Goal: Information Seeking & Learning: Learn about a topic

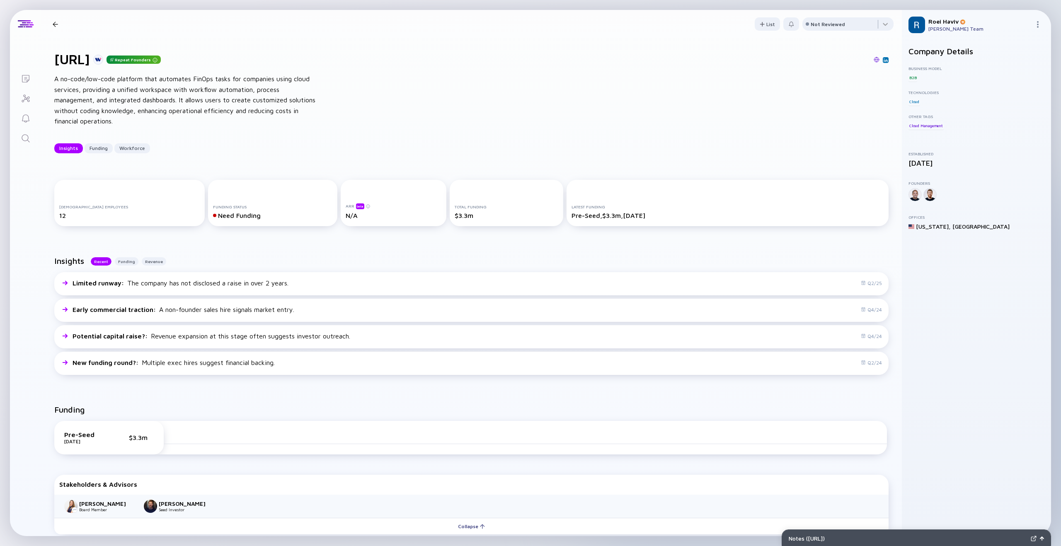
click at [57, 23] on div at bounding box center [55, 24] width 5 height 5
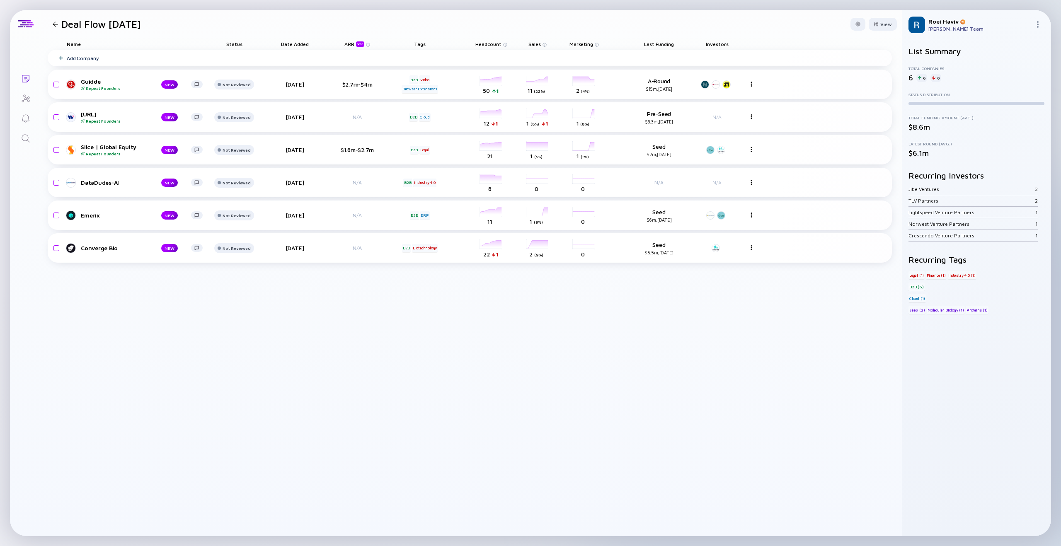
click at [925, 25] on img at bounding box center [917, 25] width 17 height 17
click at [920, 26] on img at bounding box center [917, 25] width 17 height 17
drag, startPoint x: 30, startPoint y: 121, endPoint x: 29, endPoint y: 134, distance: 13.7
click at [30, 121] on icon "Reminders" at bounding box center [26, 119] width 10 height 10
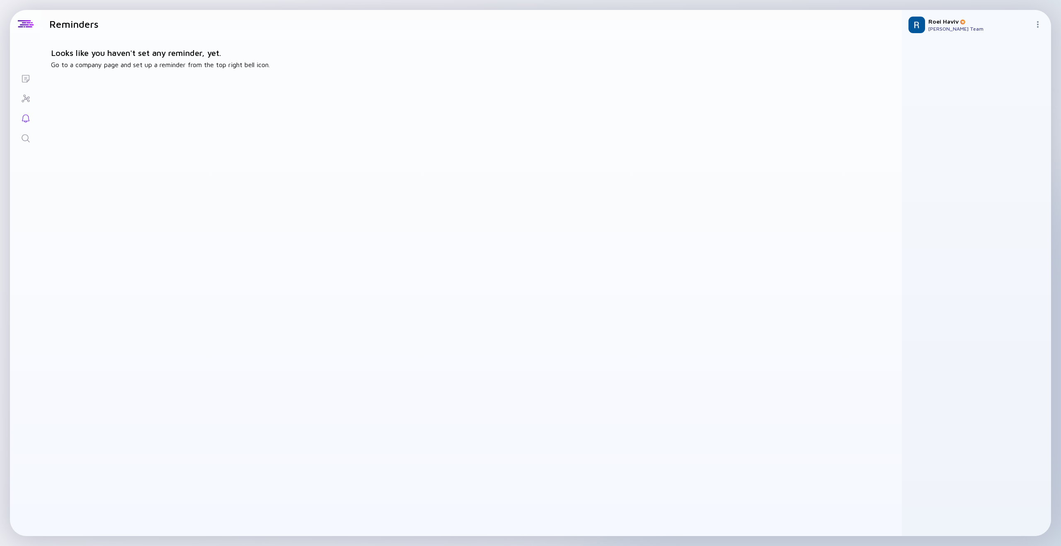
click at [25, 139] on icon "Search" at bounding box center [26, 139] width 10 height 10
click at [25, 101] on icon "Investor Map" at bounding box center [26, 99] width 10 height 10
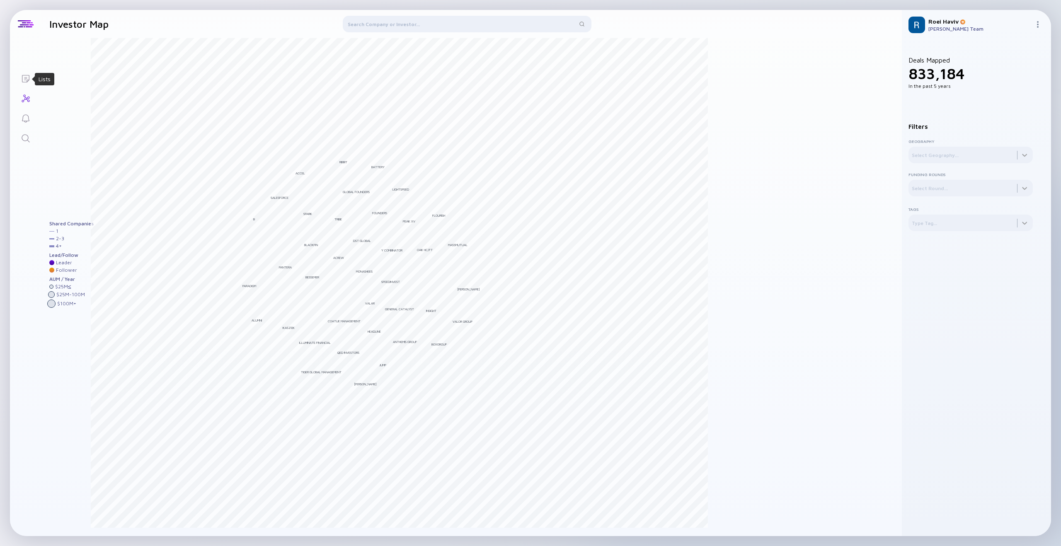
click at [25, 80] on icon "Lists" at bounding box center [26, 79] width 10 height 10
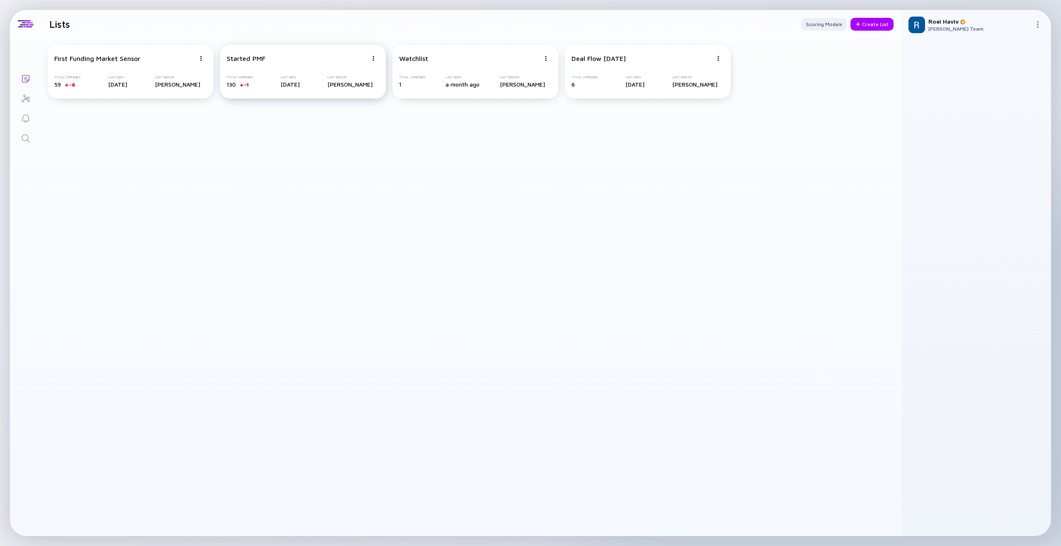
click at [243, 63] on div "Started PMF Total Companies 130 -1 Last Seen [DATE] Last Seen By [PERSON_NAME]" at bounding box center [303, 72] width 166 height 54
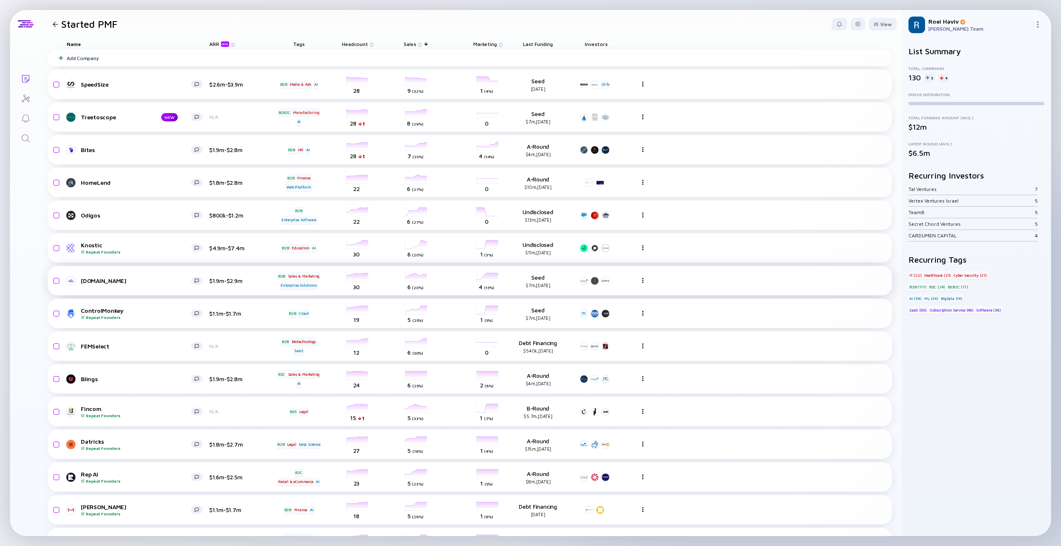
click at [90, 281] on div "[DOMAIN_NAME]" at bounding box center [136, 280] width 110 height 7
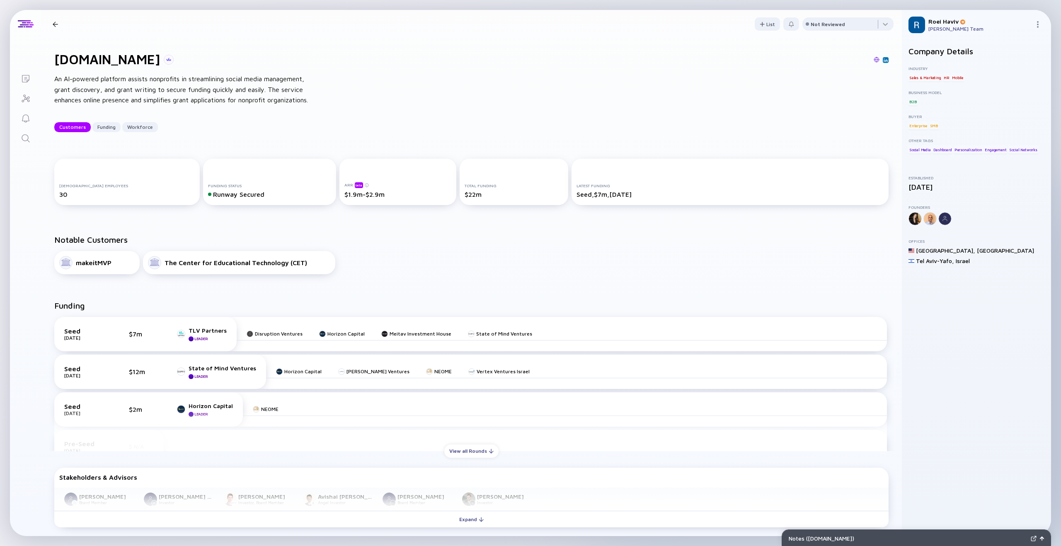
click at [56, 24] on div at bounding box center [55, 24] width 5 height 5
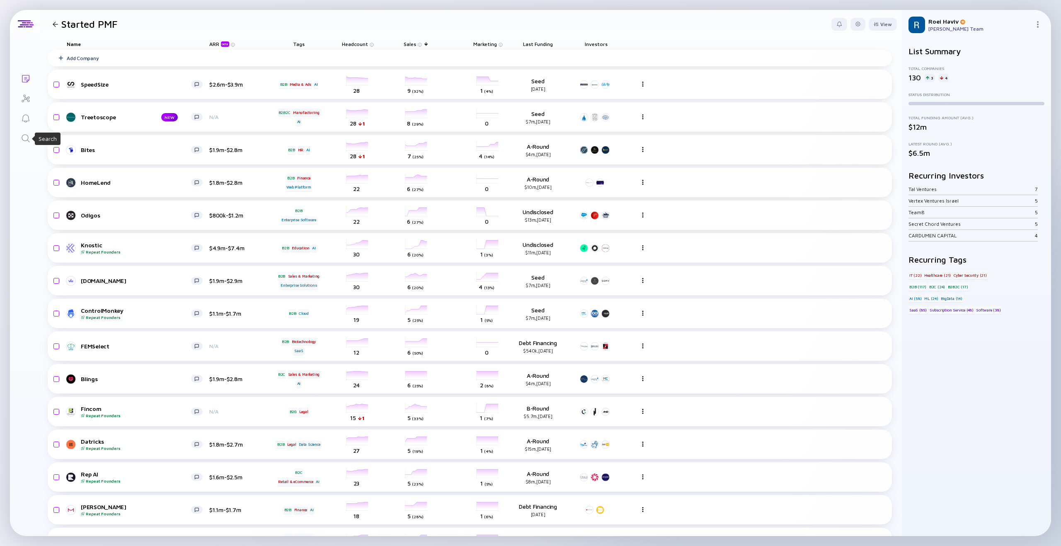
click at [24, 134] on icon "Search" at bounding box center [26, 139] width 10 height 10
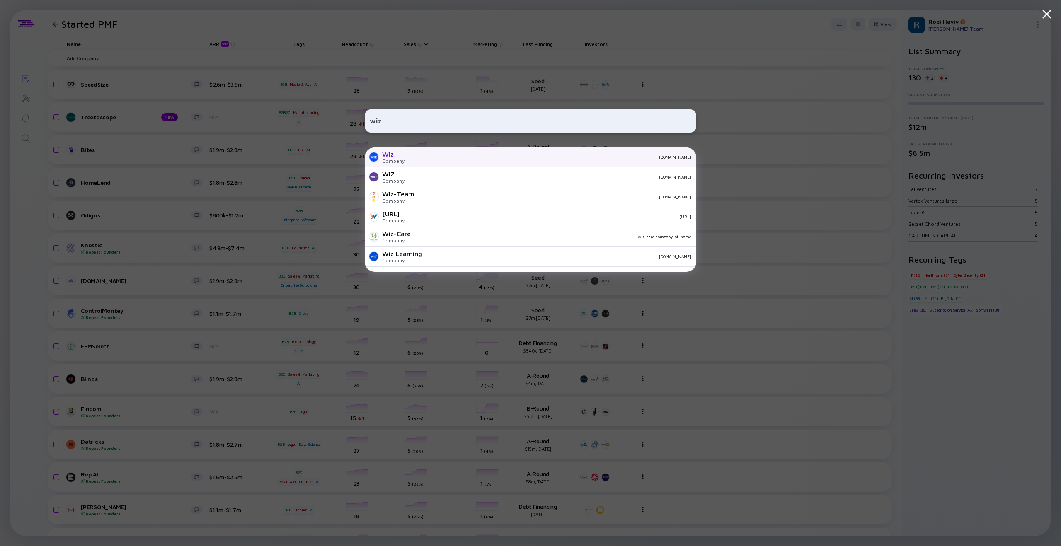
type input "wiz"
click at [411, 155] on div "[DOMAIN_NAME]" at bounding box center [551, 157] width 280 height 5
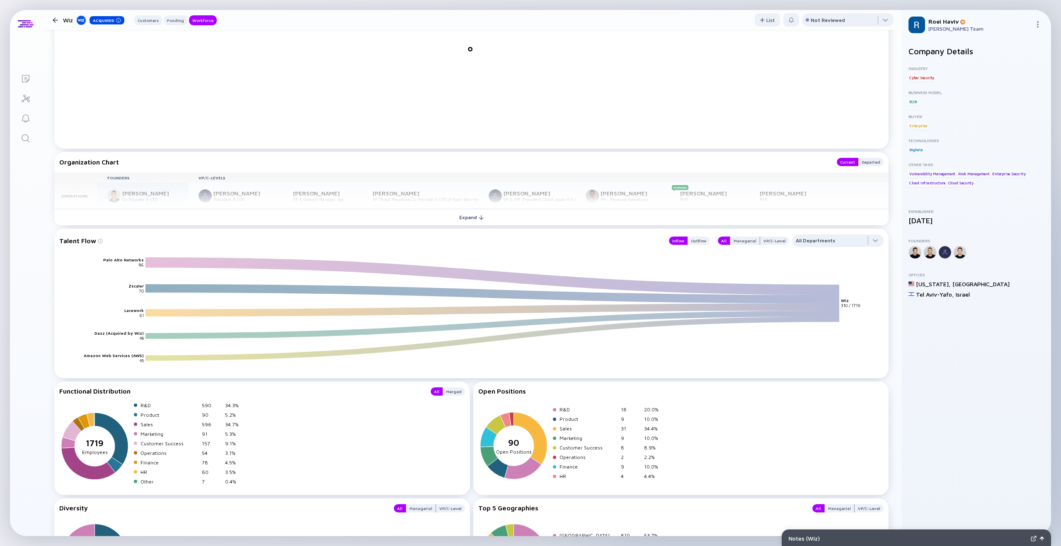
scroll to position [920, 0]
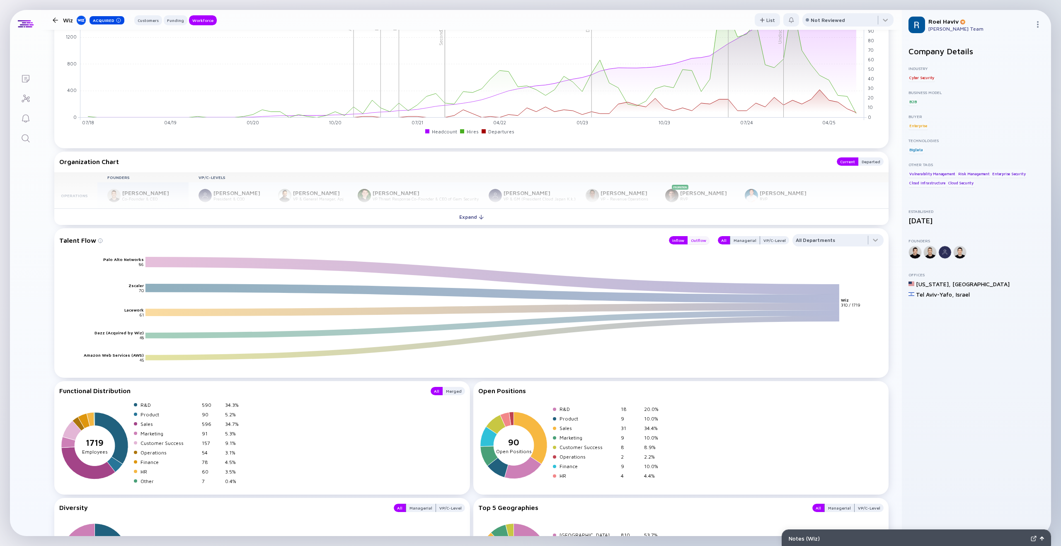
click at [703, 242] on div "Outflow" at bounding box center [699, 240] width 22 height 8
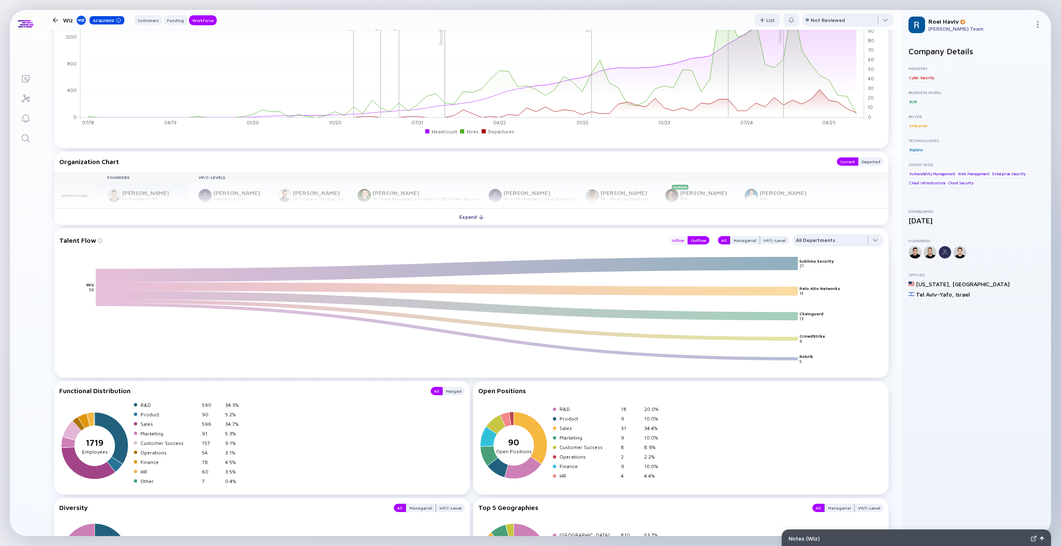
click at [680, 241] on div "Inflow" at bounding box center [678, 240] width 19 height 8
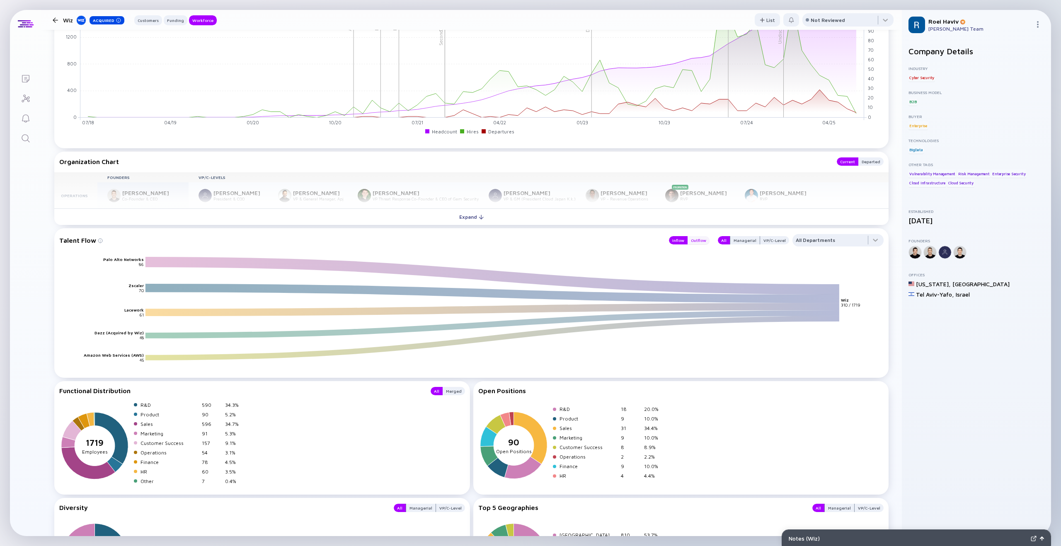
click at [696, 240] on div "Outflow" at bounding box center [699, 240] width 22 height 8
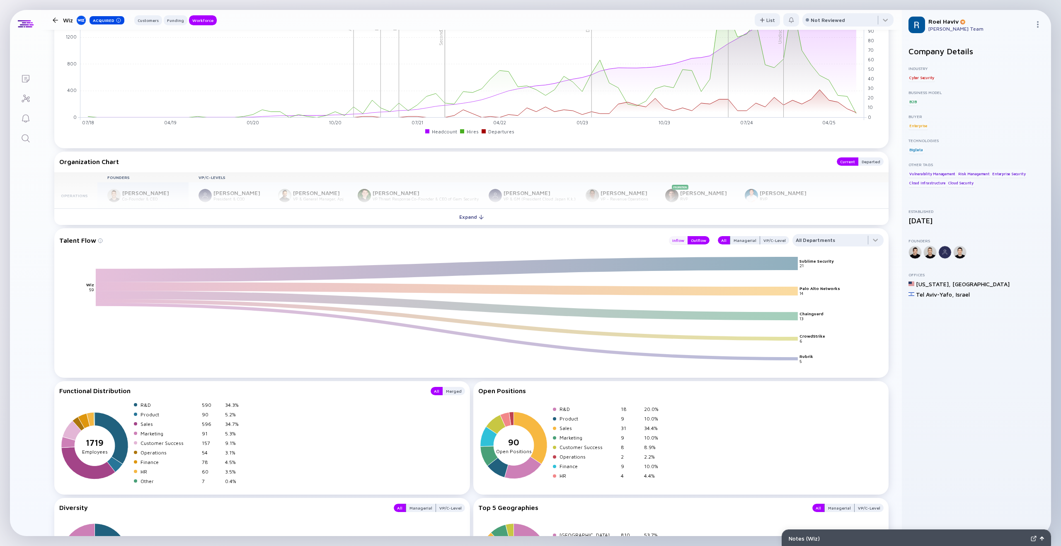
click at [684, 241] on div "Inflow" at bounding box center [678, 240] width 19 height 8
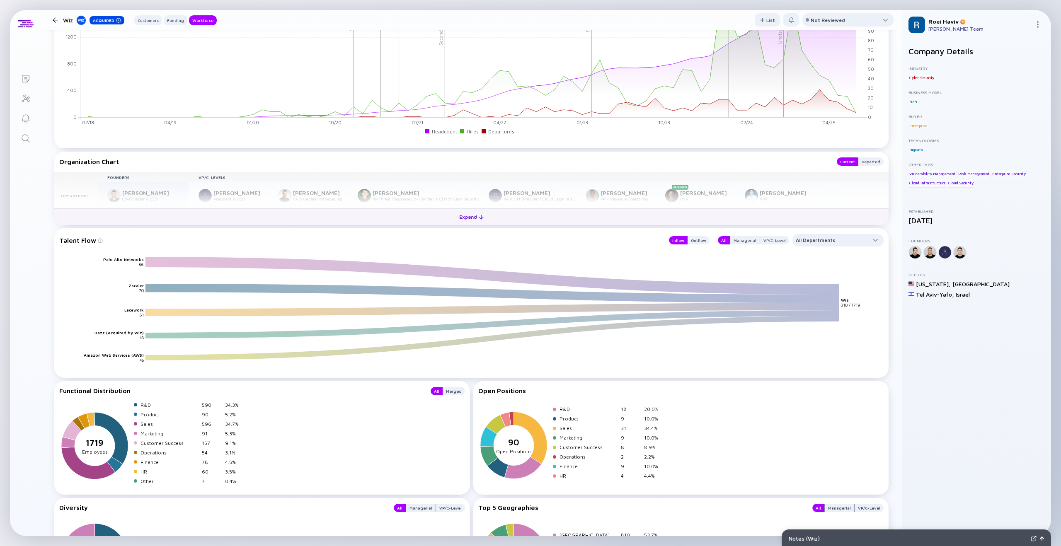
click at [495, 218] on button "Expand" at bounding box center [471, 217] width 835 height 17
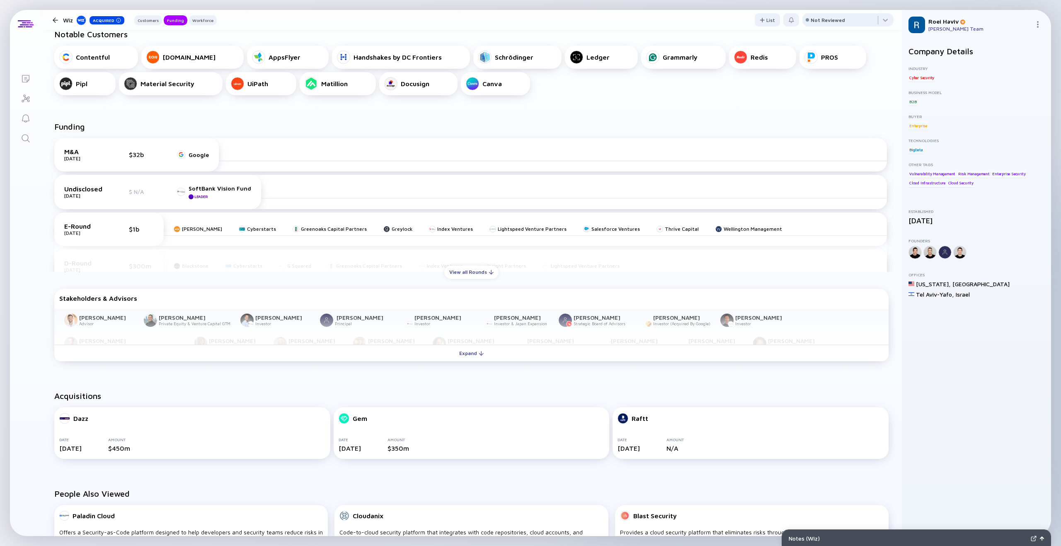
scroll to position [188, 0]
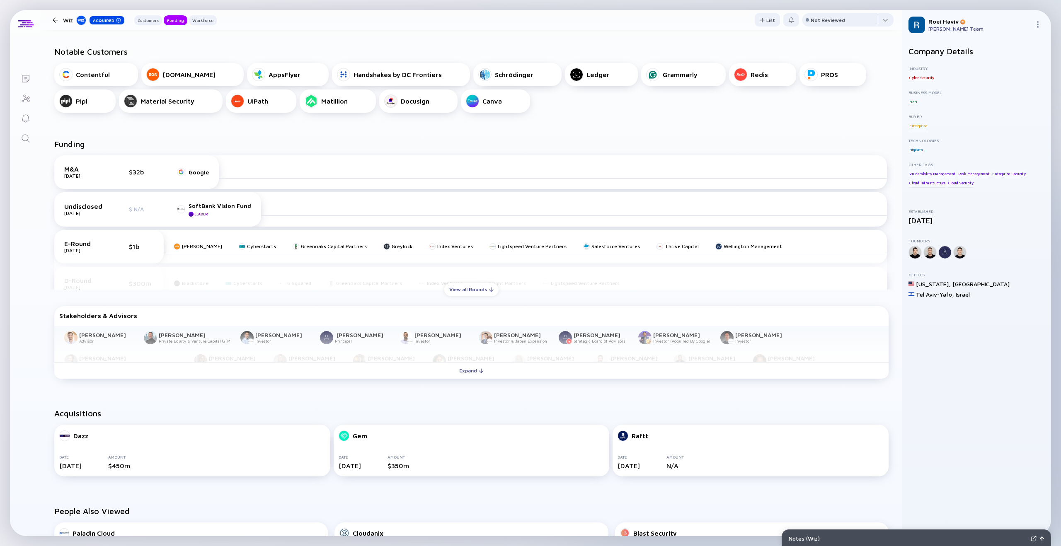
click at [480, 373] on div at bounding box center [481, 371] width 5 height 5
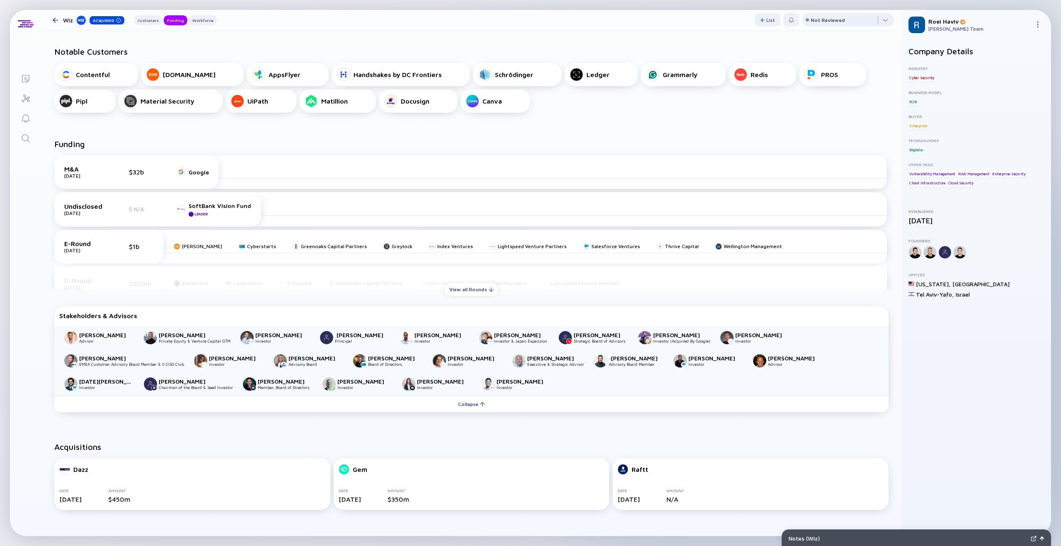
click at [450, 286] on div "View all Rounds" at bounding box center [471, 289] width 54 height 13
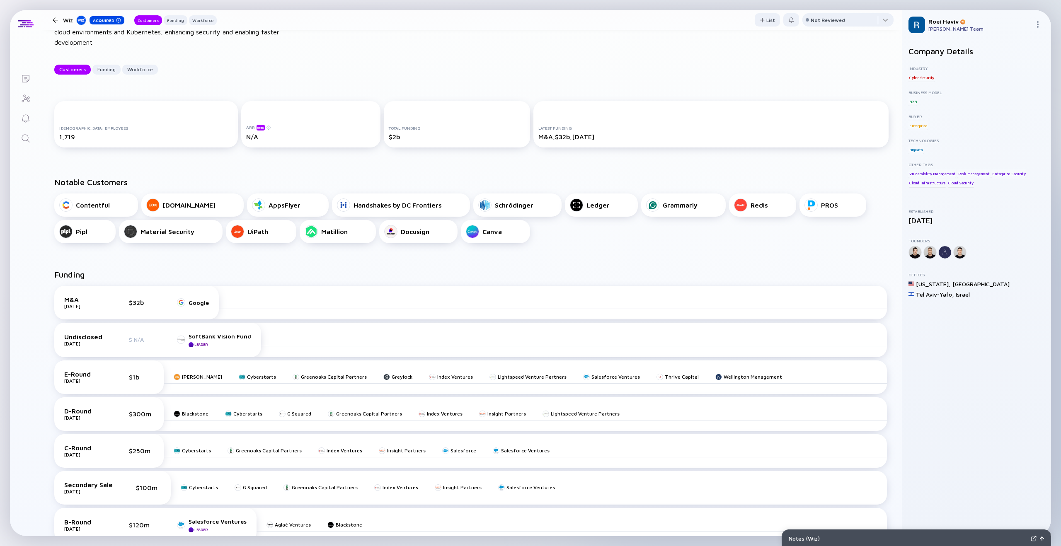
scroll to position [71, 0]
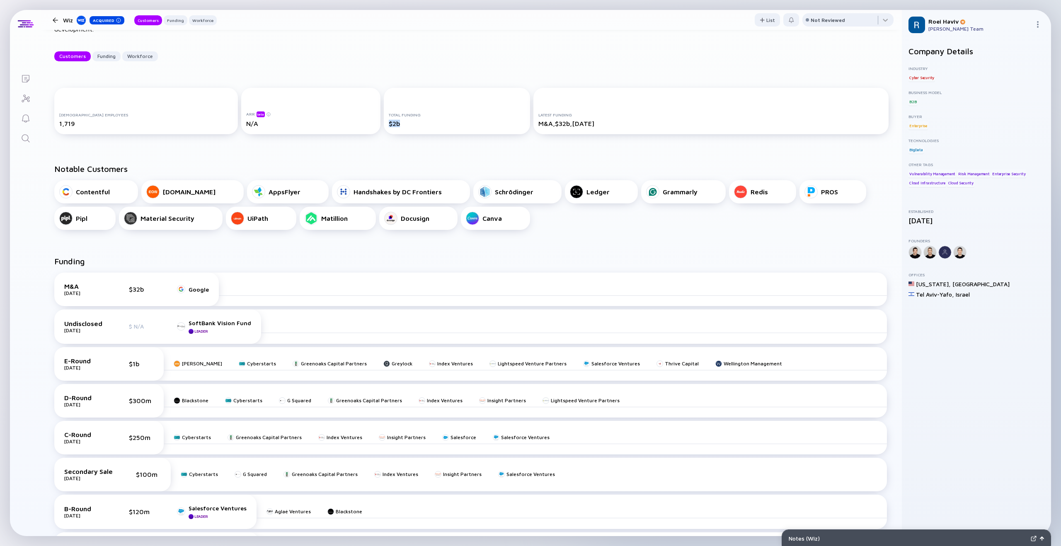
drag, startPoint x: 391, startPoint y: 126, endPoint x: 389, endPoint y: 142, distance: 16.3
click at [384, 126] on div "Total Funding $2b" at bounding box center [457, 111] width 147 height 46
click at [392, 144] on div "[DEMOGRAPHIC_DATA] Employees 1,719 ARR beta N/A Total Funding $2b Latest Fundin…" at bounding box center [471, 113] width 861 height 76
click at [396, 122] on div "$2b" at bounding box center [457, 123] width 137 height 7
drag, startPoint x: 376, startPoint y: 123, endPoint x: 404, endPoint y: 127, distance: 28.9
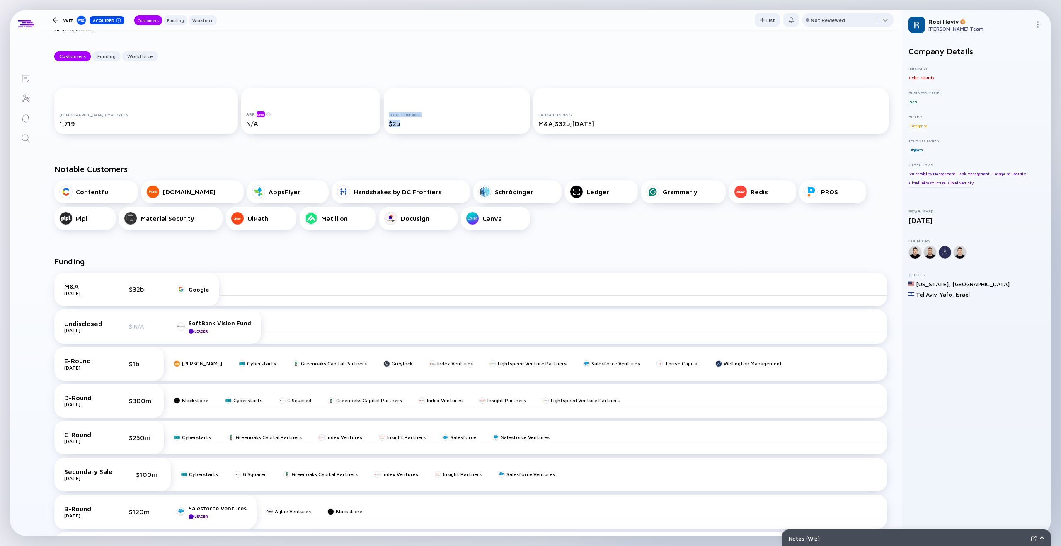
click at [368, 123] on div "[DEMOGRAPHIC_DATA] Employees 1,719 ARR beta N/A Total Funding $2b Latest Fundin…" at bounding box center [471, 113] width 835 height 50
click at [404, 126] on div "$2b" at bounding box center [457, 123] width 137 height 7
drag, startPoint x: 395, startPoint y: 126, endPoint x: 376, endPoint y: 126, distance: 19.1
click at [384, 126] on div "Total Funding $2b" at bounding box center [457, 111] width 147 height 46
drag, startPoint x: 414, startPoint y: 126, endPoint x: 405, endPoint y: 123, distance: 9.6
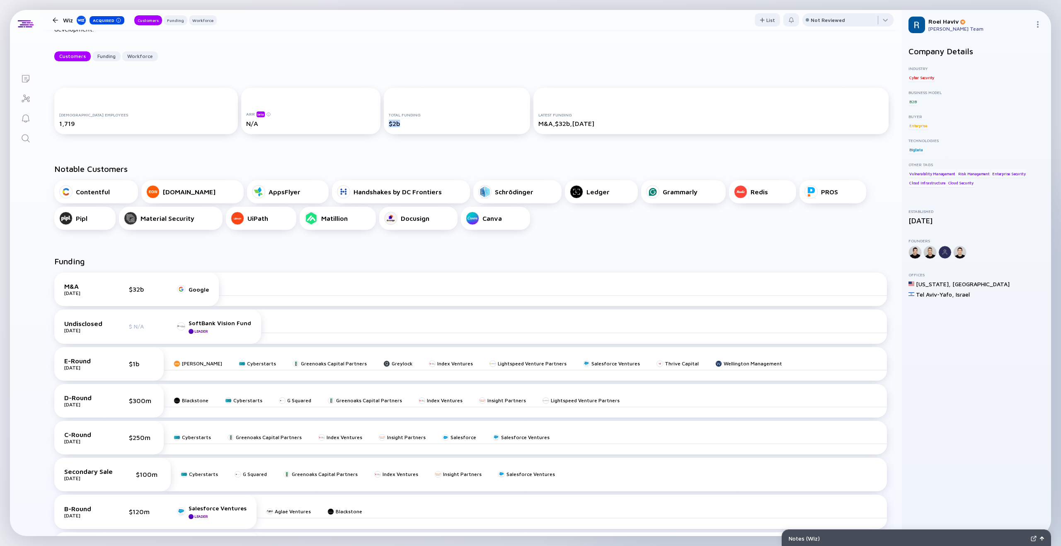
click at [414, 125] on div "$2b" at bounding box center [457, 123] width 137 height 7
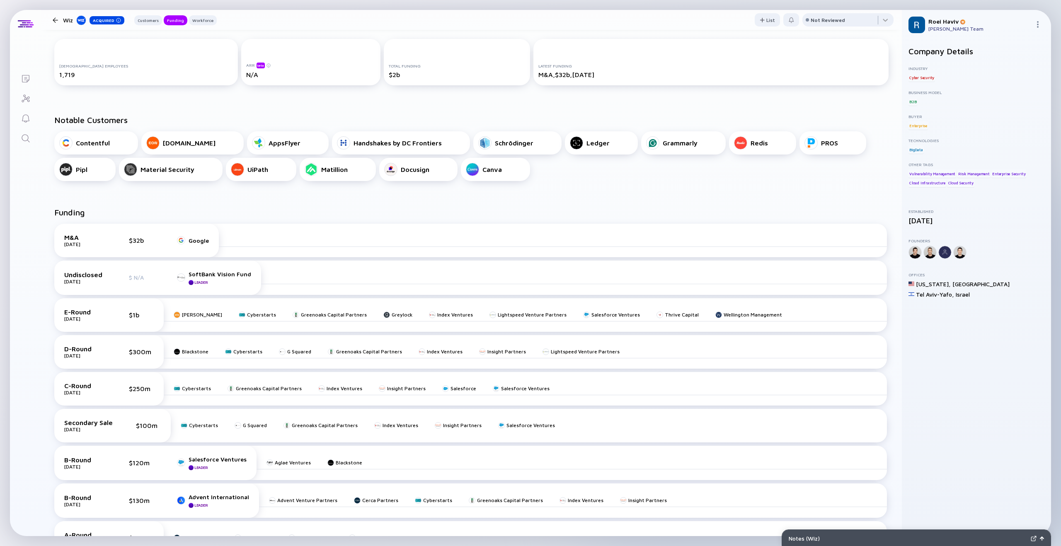
scroll to position [0, 0]
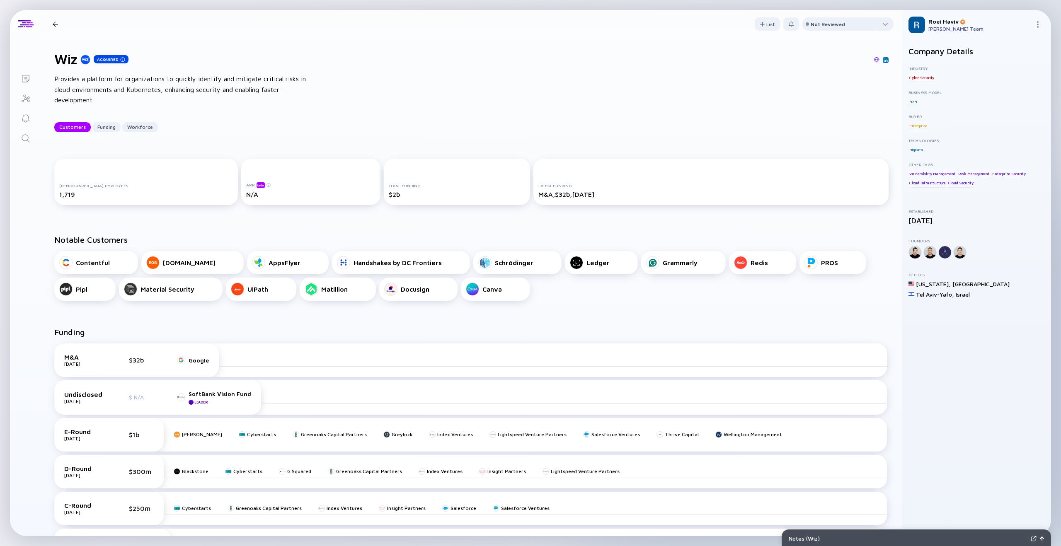
click at [29, 142] on icon "Search" at bounding box center [26, 139] width 10 height 10
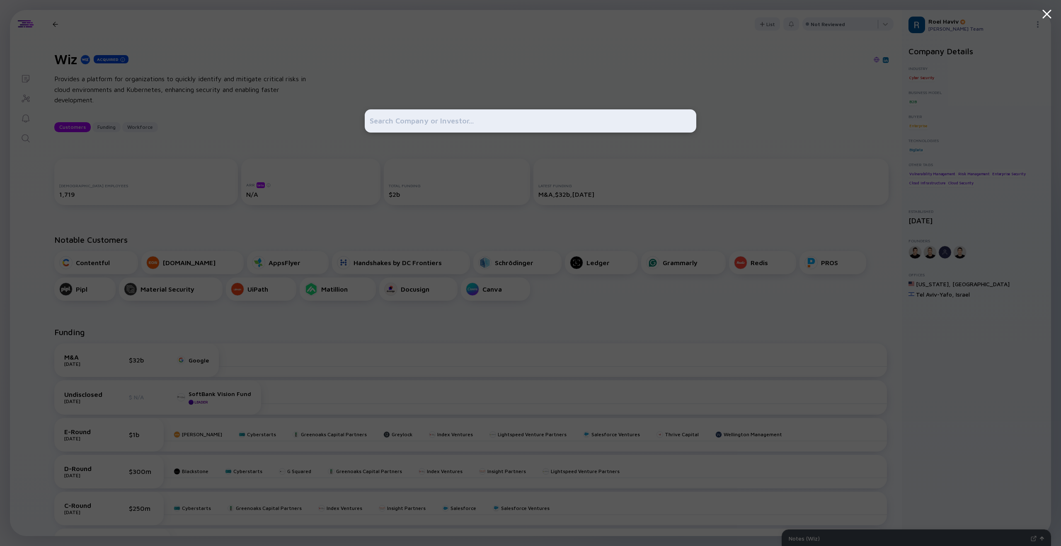
click at [432, 120] on input "text" at bounding box center [531, 121] width 322 height 15
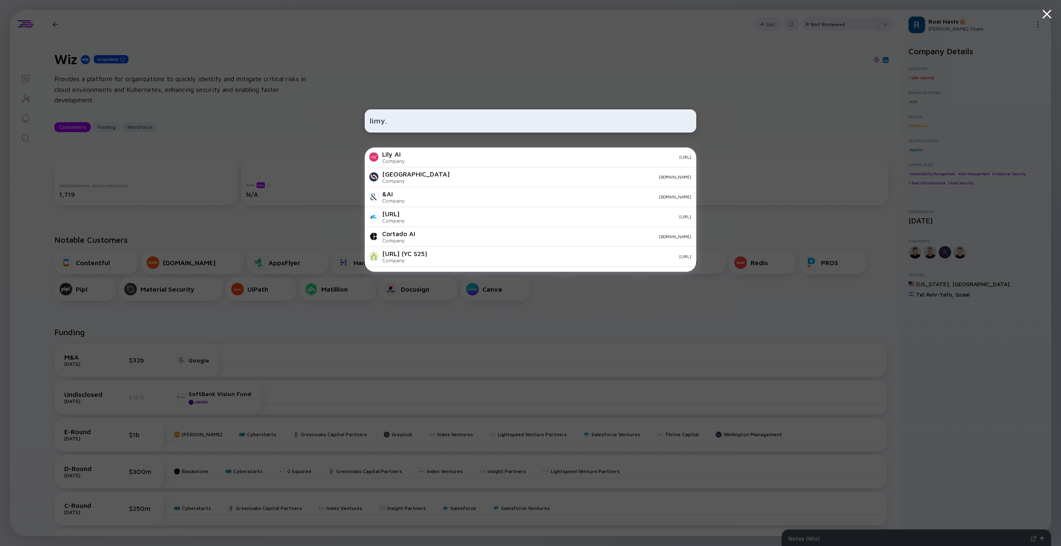
type input "limy"
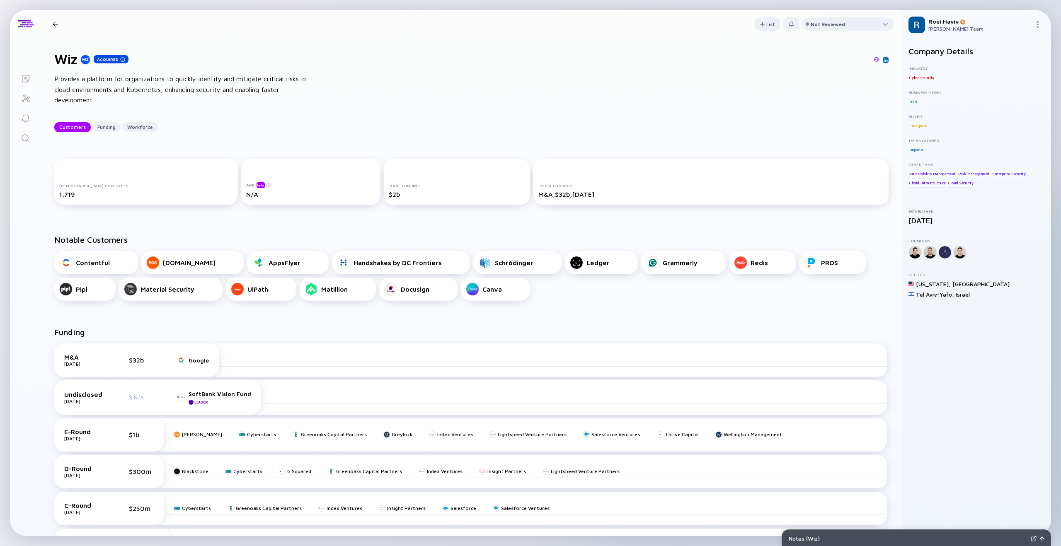
click at [26, 134] on icon "Search" at bounding box center [26, 139] width 10 height 10
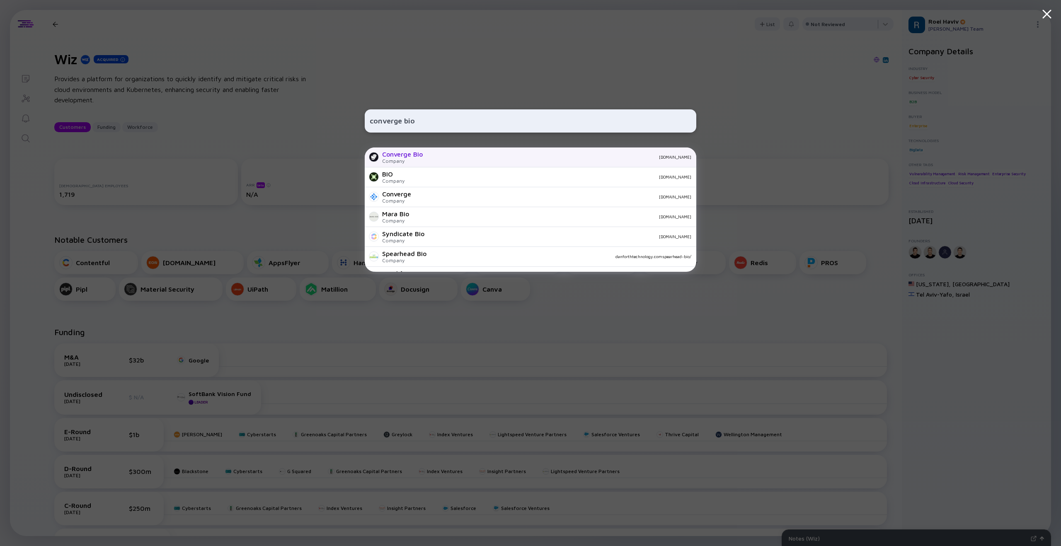
type input "converge bio"
click at [423, 159] on div "Company" at bounding box center [402, 161] width 41 height 6
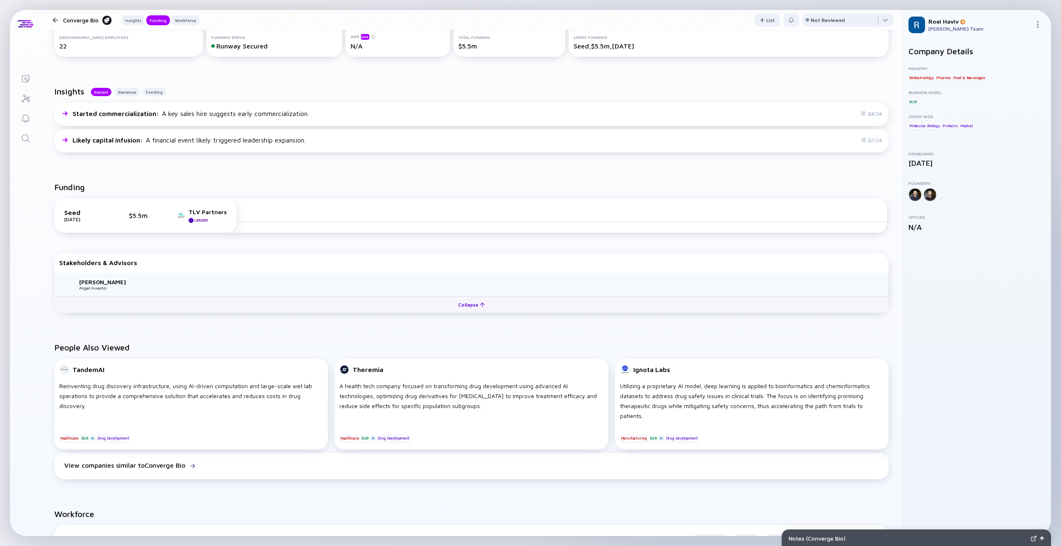
scroll to position [151, 0]
click at [441, 302] on button "Collapse" at bounding box center [471, 302] width 835 height 17
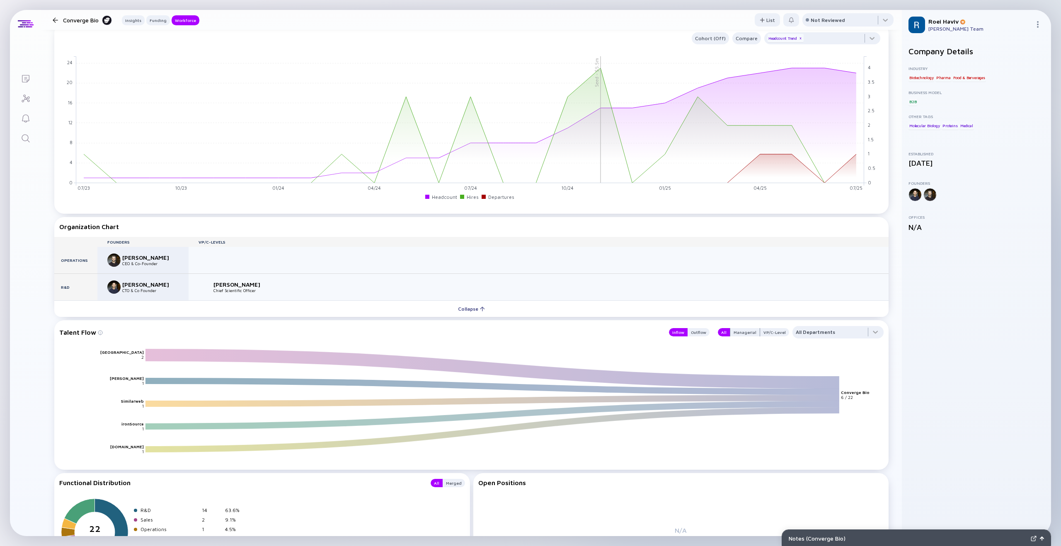
scroll to position [654, 0]
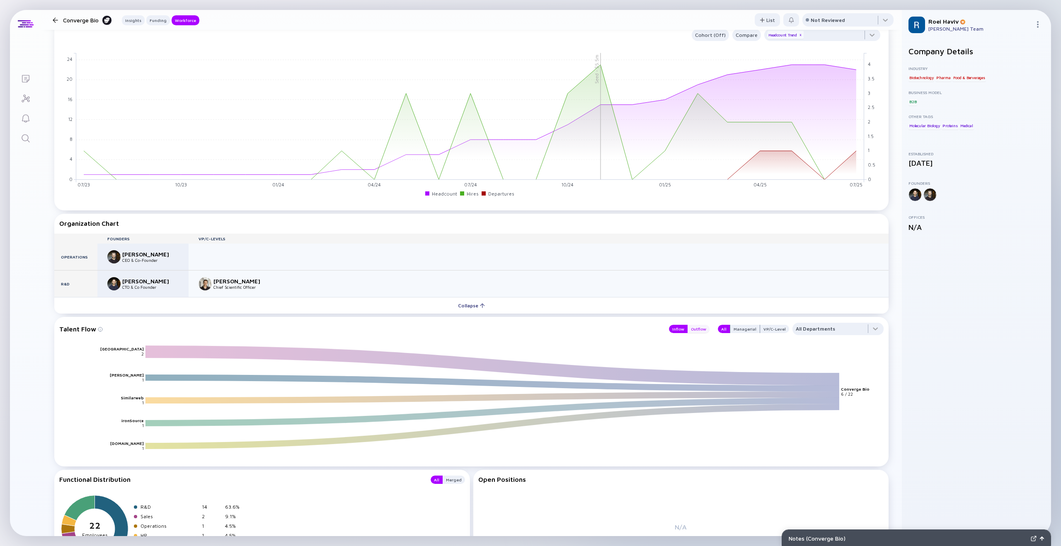
click at [707, 328] on div "Outflow" at bounding box center [699, 329] width 22 height 8
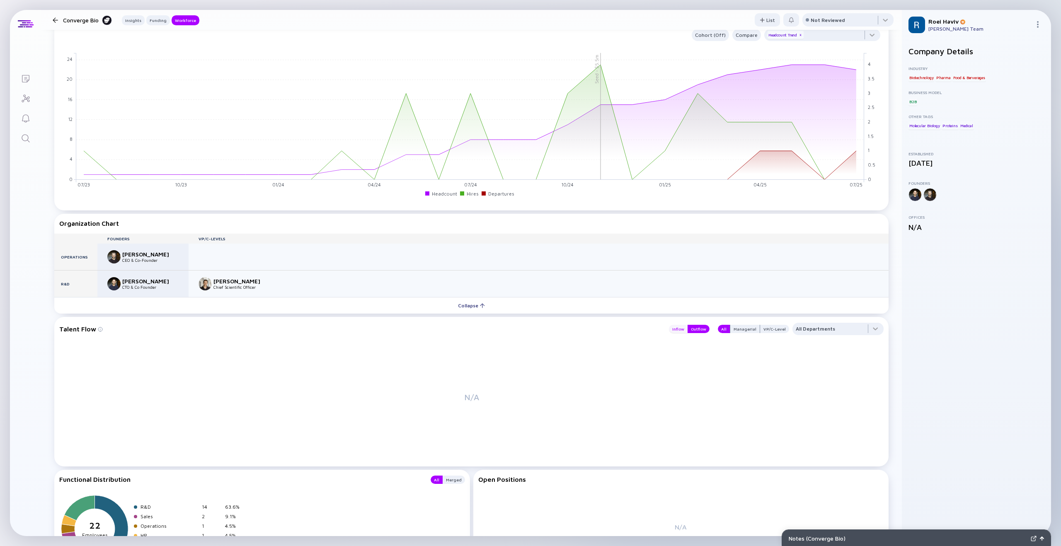
click at [682, 328] on div "Inflow" at bounding box center [678, 329] width 19 height 8
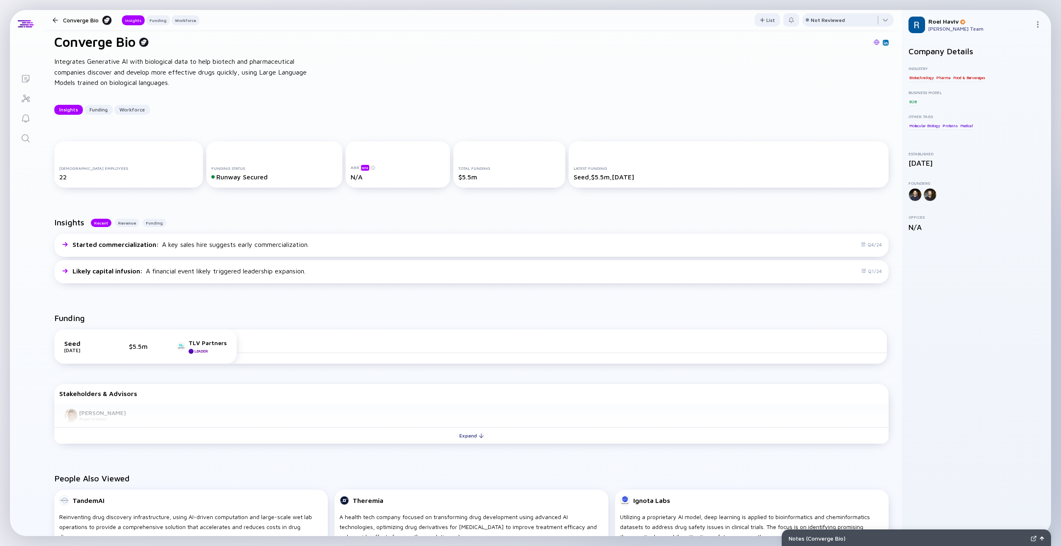
scroll to position [0, 0]
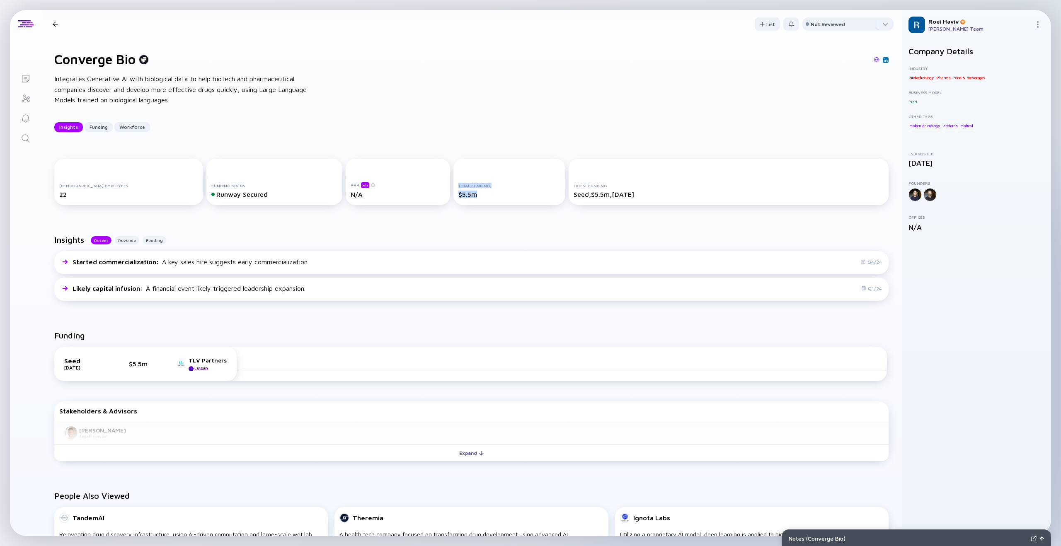
drag, startPoint x: 460, startPoint y: 193, endPoint x: 461, endPoint y: 174, distance: 19.1
click at [459, 186] on div "Total Funding $5.5m" at bounding box center [510, 190] width 102 height 15
click at [468, 141] on div "Converge Bio Integrates Generative AI with biological data to help biotech and …" at bounding box center [471, 91] width 861 height 107
drag, startPoint x: 627, startPoint y: 193, endPoint x: 564, endPoint y: 179, distance: 64.9
click at [569, 179] on div "Latest Funding Seed, $5.5m, [DATE]" at bounding box center [729, 182] width 320 height 46
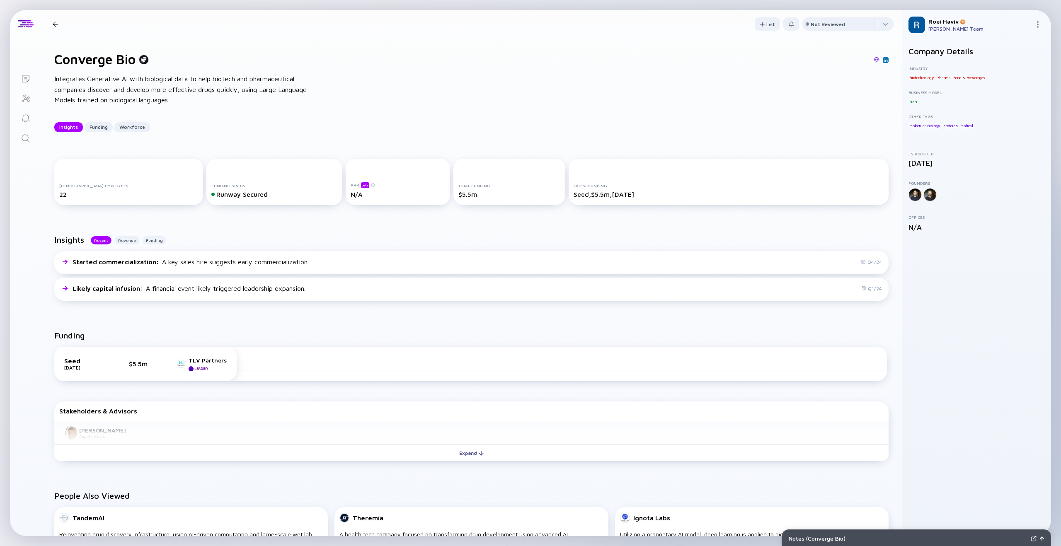
click at [576, 175] on div "Latest Funding Seed, $5.5m, [DATE]" at bounding box center [729, 182] width 320 height 46
click at [22, 141] on icon "Search" at bounding box center [26, 139] width 10 height 10
click at [32, 83] on link "Lists" at bounding box center [25, 78] width 31 height 20
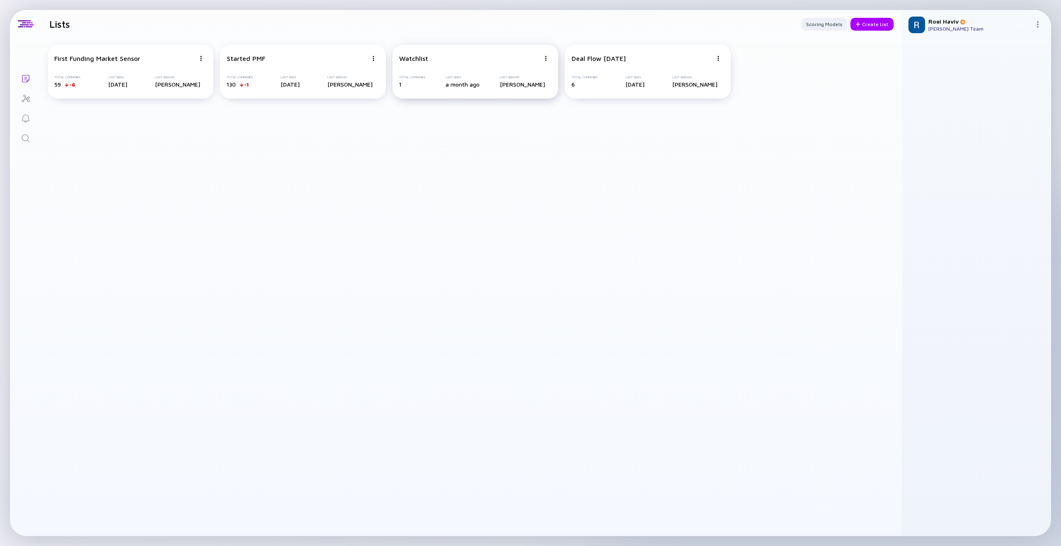
click at [455, 61] on div "Watchlist" at bounding box center [469, 58] width 141 height 7
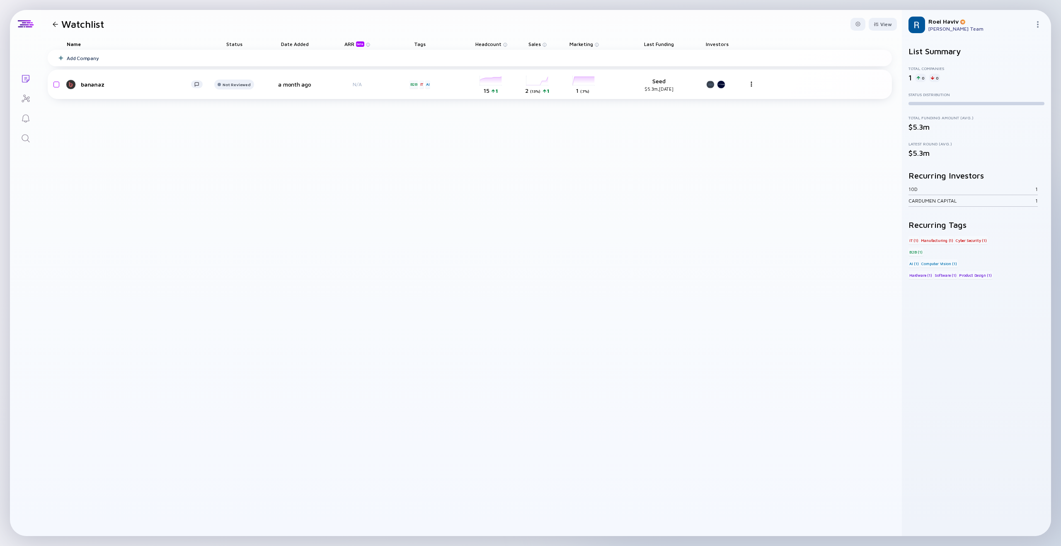
click at [24, 77] on icon "Lists" at bounding box center [26, 79] width 10 height 10
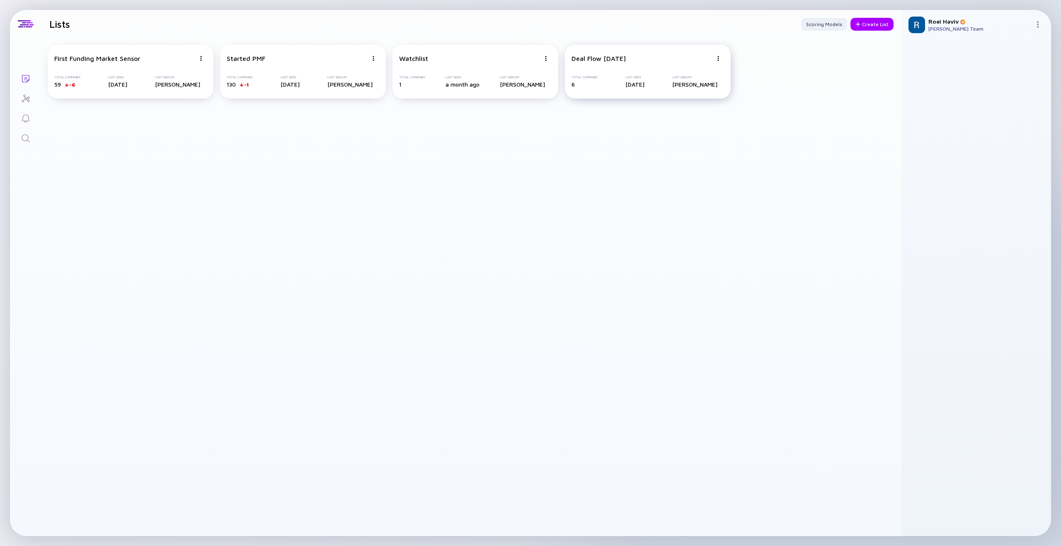
click at [607, 63] on div "Deal Flow [DATE] Total Companies 6 Last Seen [DATE] Last Seen By [PERSON_NAME]" at bounding box center [648, 72] width 166 height 54
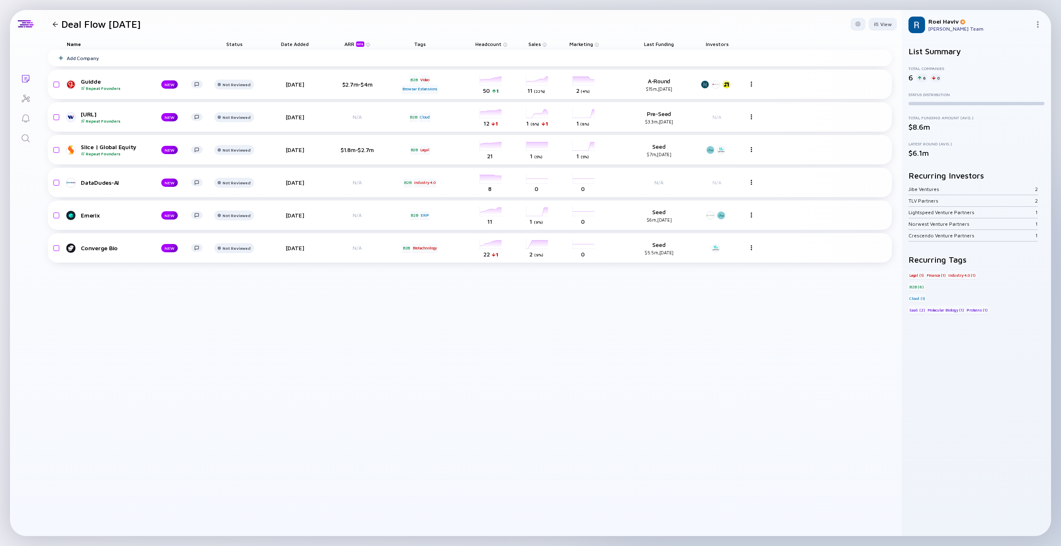
click at [27, 81] on icon "Lists" at bounding box center [25, 78] width 7 height 7
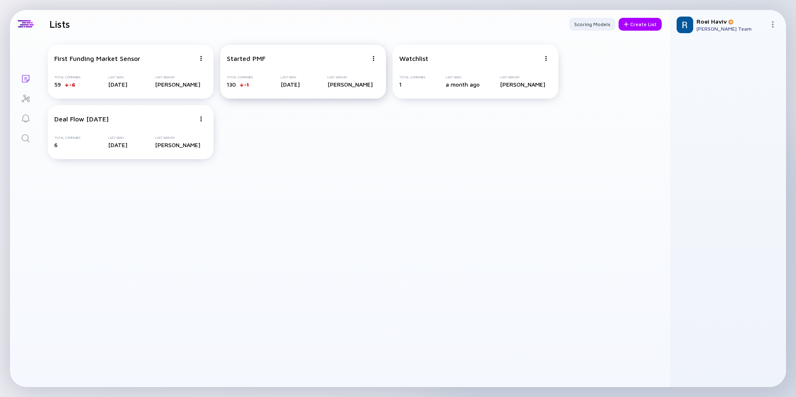
click at [265, 59] on div "Started PMF" at bounding box center [297, 58] width 141 height 7
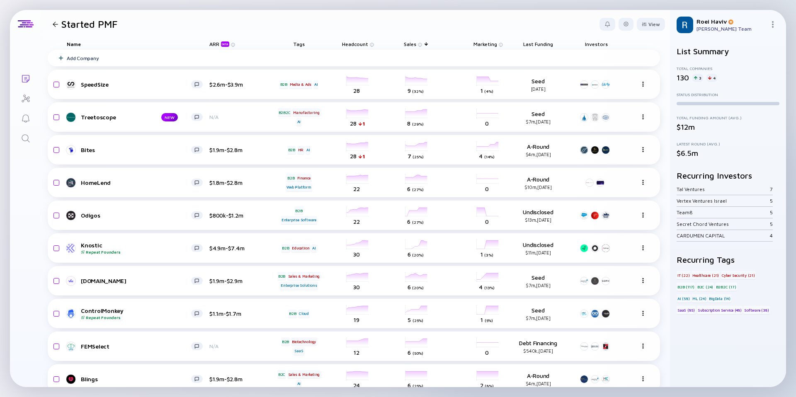
click at [54, 23] on div at bounding box center [55, 24] width 5 height 5
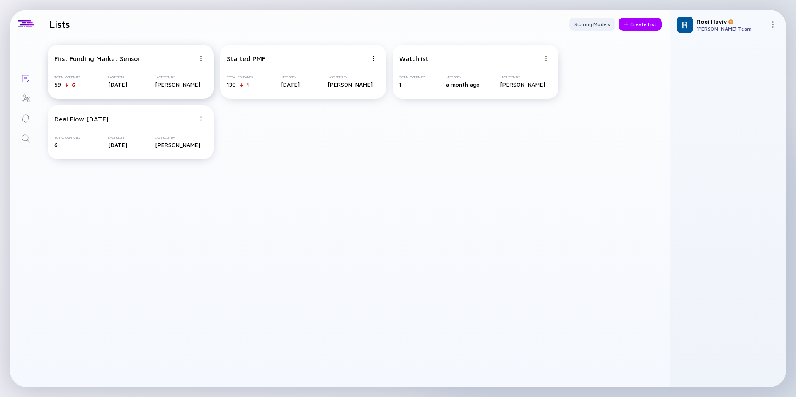
click at [129, 65] on div "First Funding Market Sensor Total Companies 59 -6 Last Seen [DATE] Last Seen By…" at bounding box center [131, 72] width 166 height 54
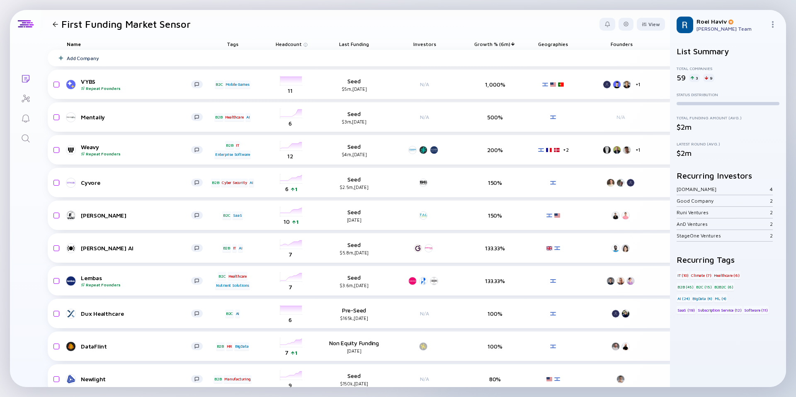
click at [55, 26] on div at bounding box center [55, 24] width 5 height 5
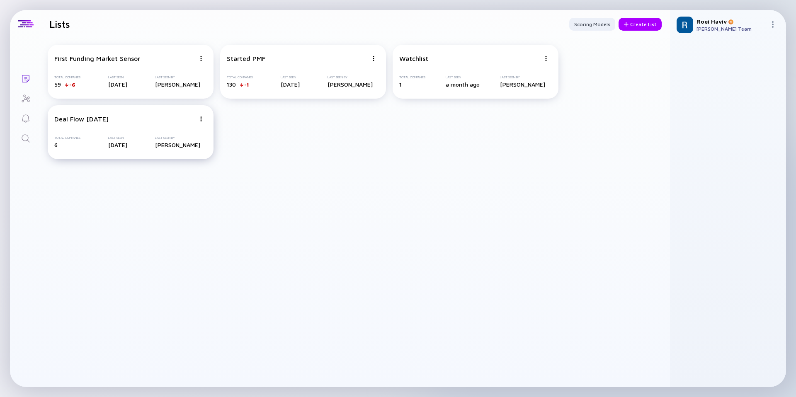
click at [103, 122] on div "Deal Flow [DATE]" at bounding box center [81, 118] width 54 height 7
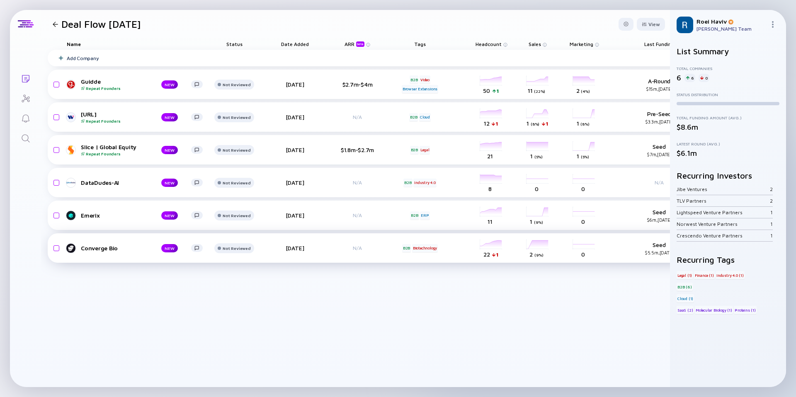
click at [95, 250] on div "Converge Bio" at bounding box center [114, 248] width 67 height 7
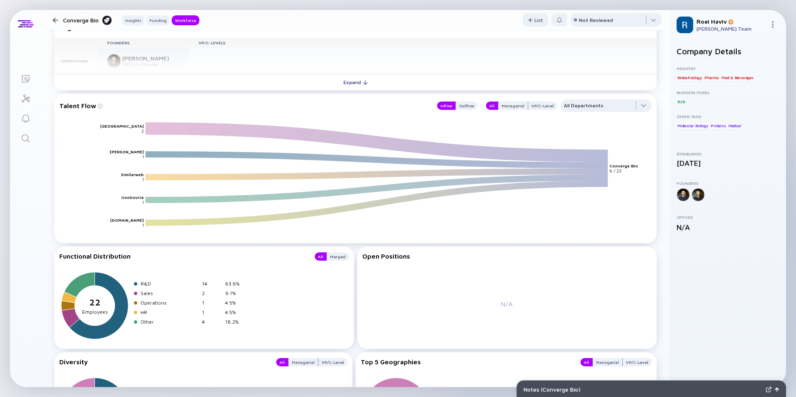
scroll to position [855, 0]
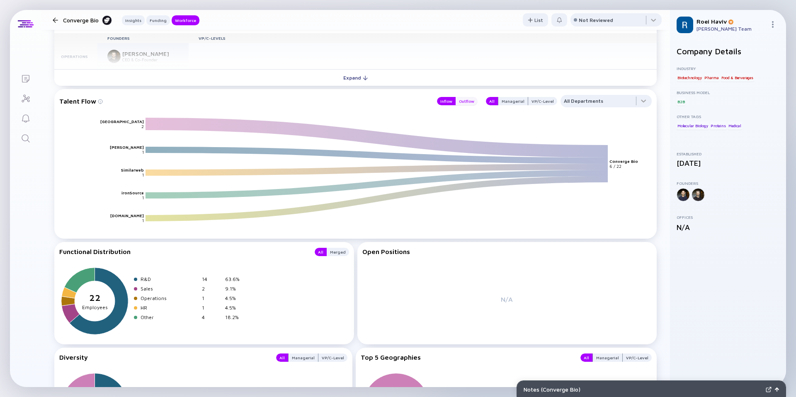
click at [471, 104] on div "Outflow" at bounding box center [467, 101] width 22 height 8
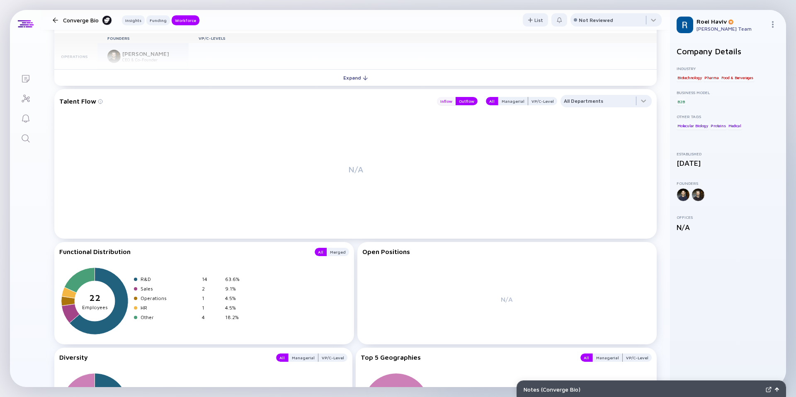
click at [445, 100] on div "Inflow" at bounding box center [446, 101] width 19 height 8
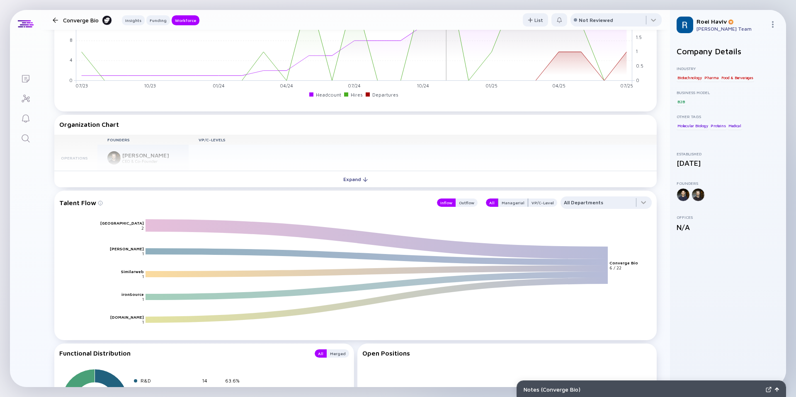
scroll to position [753, 0]
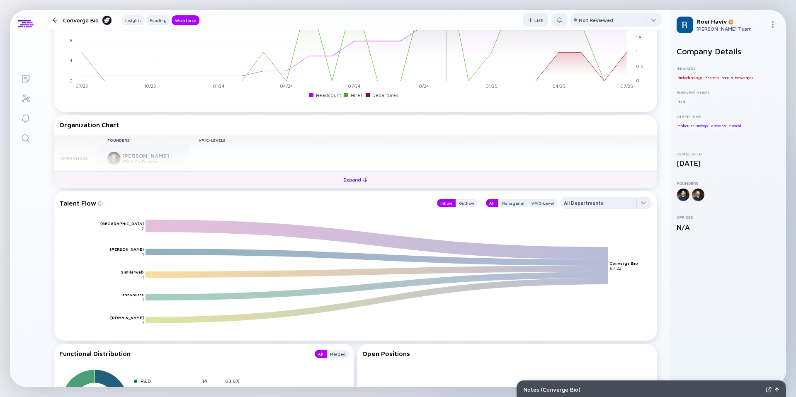
click at [349, 181] on div "Expand" at bounding box center [355, 179] width 34 height 13
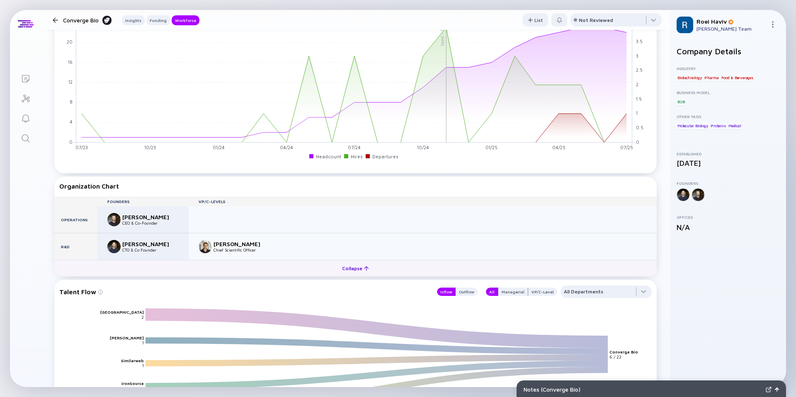
scroll to position [690, 0]
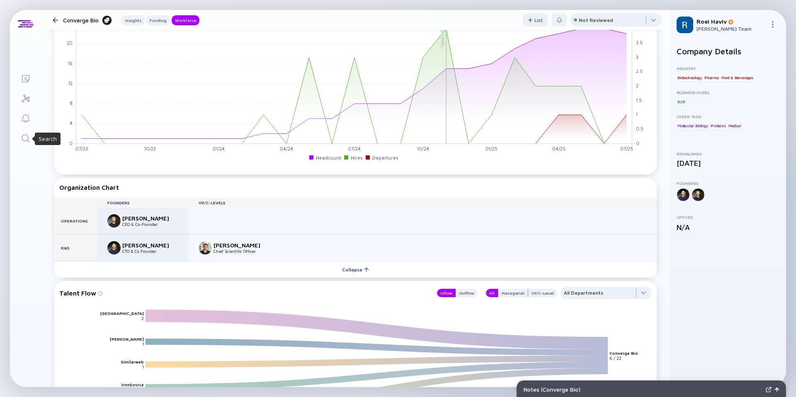
click at [23, 138] on icon "Search" at bounding box center [26, 139] width 10 height 10
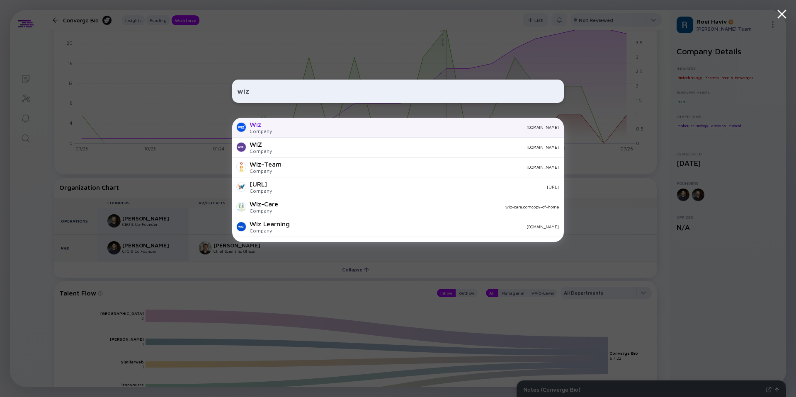
type input "wiz"
click at [350, 128] on div "[DOMAIN_NAME]" at bounding box center [419, 127] width 280 height 5
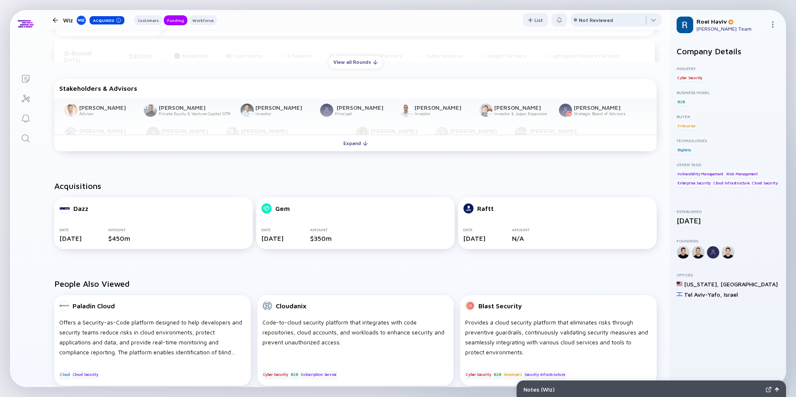
scroll to position [447, 0]
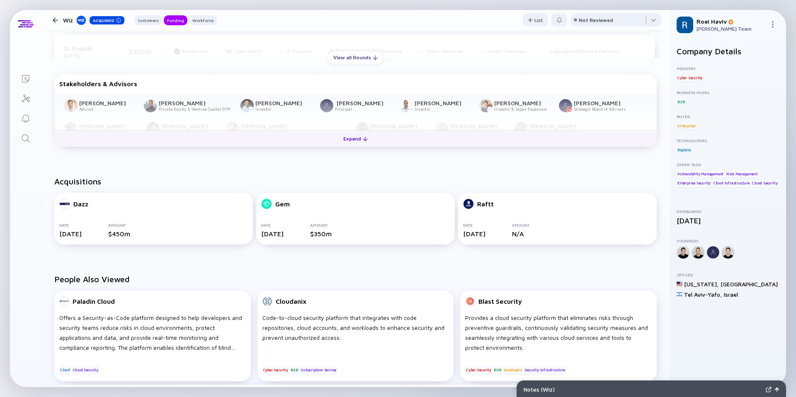
click at [367, 135] on div "Expand" at bounding box center [355, 138] width 34 height 13
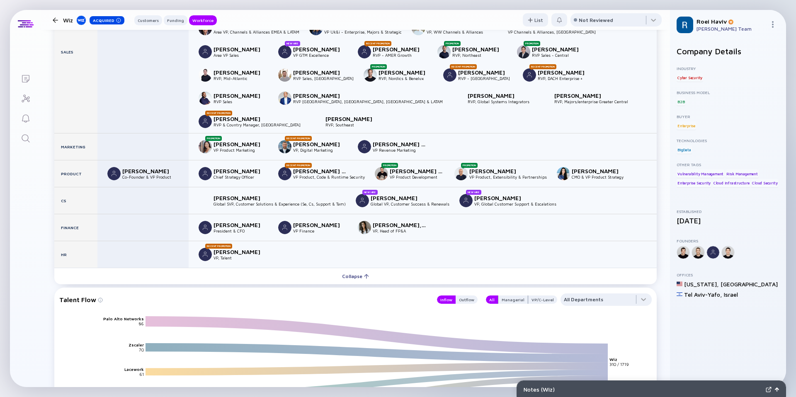
scroll to position [1407, 0]
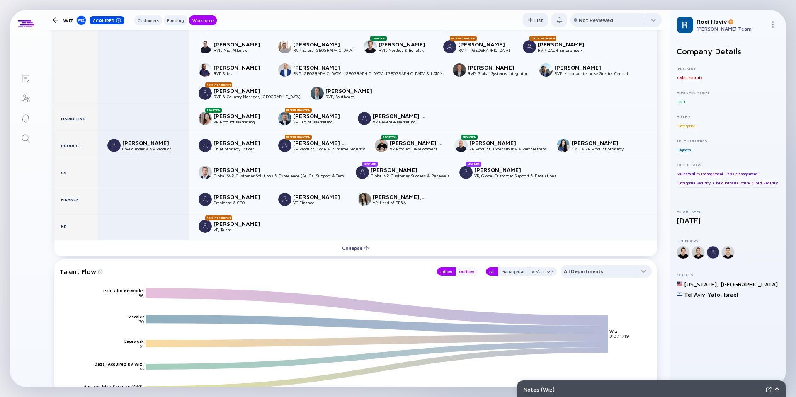
click at [471, 267] on div "Outflow" at bounding box center [467, 271] width 22 height 8
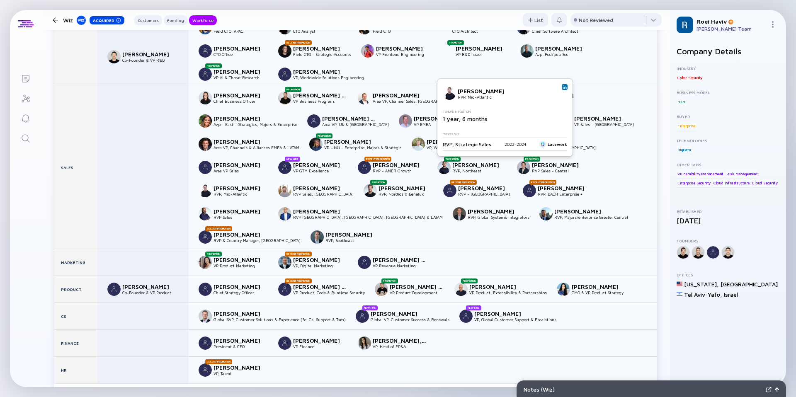
scroll to position [1263, 0]
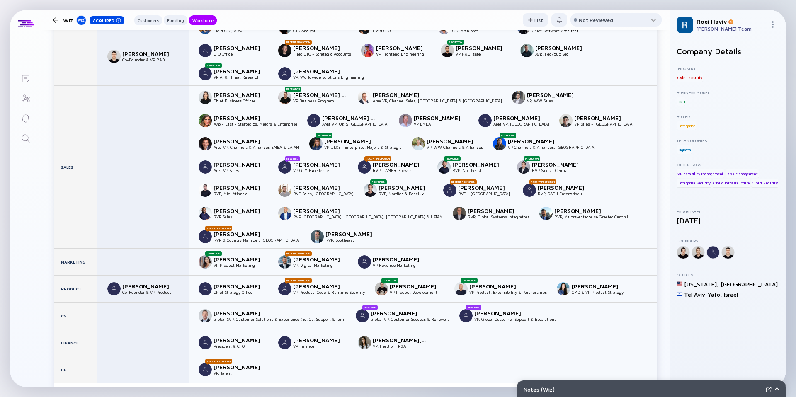
click at [25, 138] on icon "Search" at bounding box center [26, 139] width 10 height 10
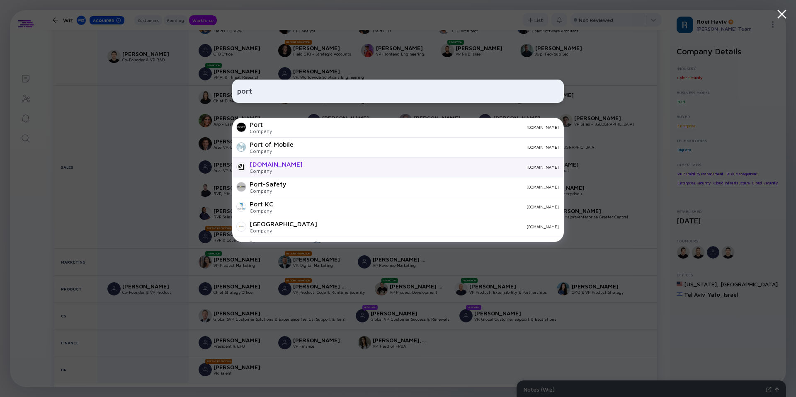
type input "port"
click at [309, 168] on div "[DOMAIN_NAME]" at bounding box center [434, 167] width 250 height 5
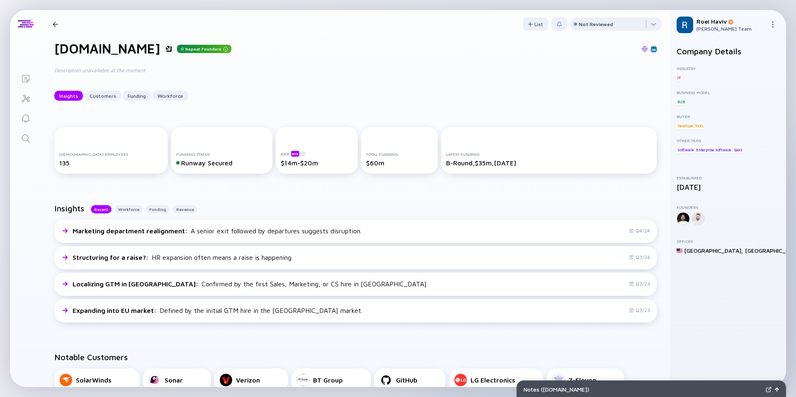
scroll to position [12, 0]
drag, startPoint x: 312, startPoint y: 163, endPoint x: 264, endPoint y: 164, distance: 47.7
click at [276, 164] on div "ARR beta $14m-$20m" at bounding box center [317, 149] width 82 height 46
click at [300, 164] on div "$14m-$20m" at bounding box center [317, 161] width 72 height 7
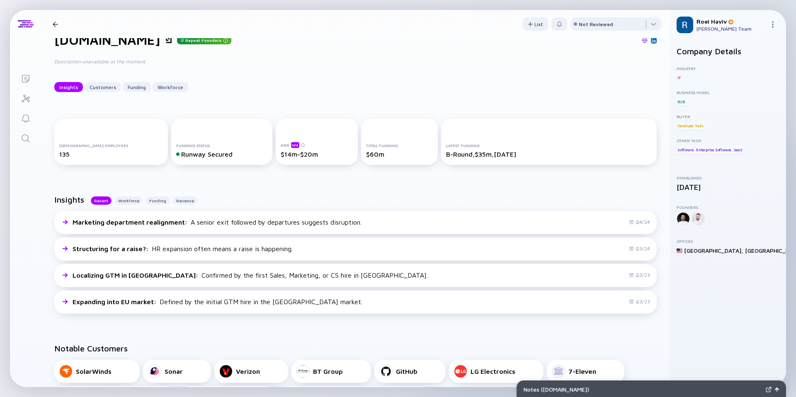
scroll to position [21, 0]
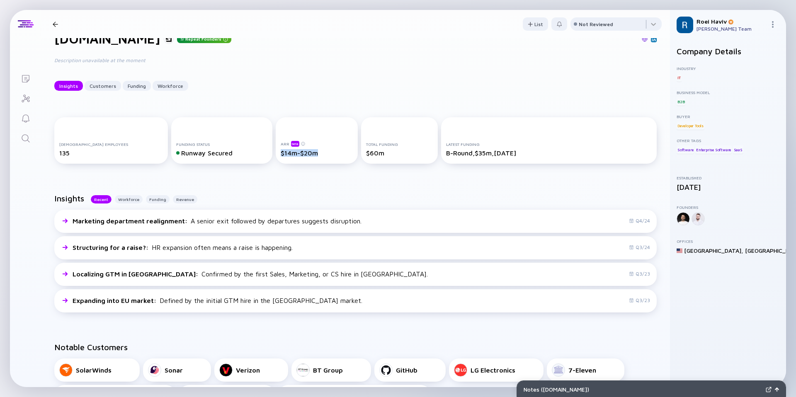
drag, startPoint x: 313, startPoint y: 157, endPoint x: 266, endPoint y: 156, distance: 46.5
click at [276, 156] on div "ARR beta $14m-$20m" at bounding box center [317, 140] width 82 height 46
click at [276, 158] on div "ARR beta $14m-$20m" at bounding box center [317, 140] width 82 height 46
drag, startPoint x: 306, startPoint y: 152, endPoint x: 266, endPoint y: 141, distance: 41.7
click at [276, 141] on div "ARR beta $14m-$20m" at bounding box center [317, 140] width 82 height 46
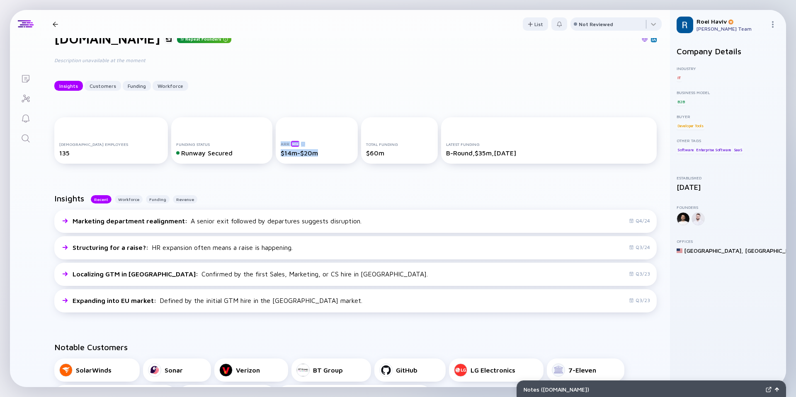
click at [279, 126] on div "ARR beta $14m-$20m" at bounding box center [317, 140] width 82 height 46
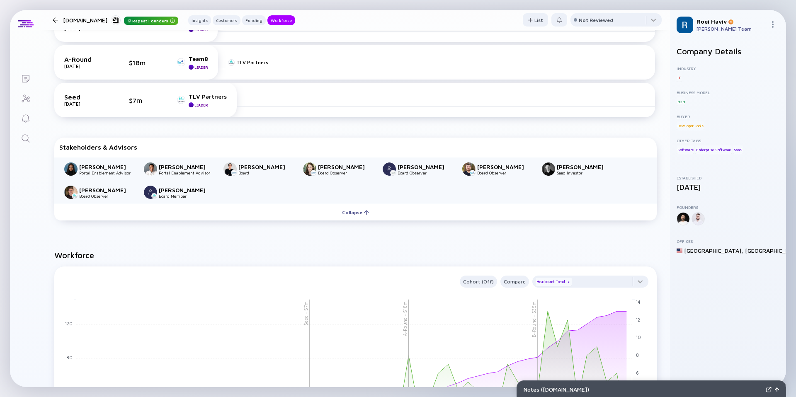
scroll to position [494, 0]
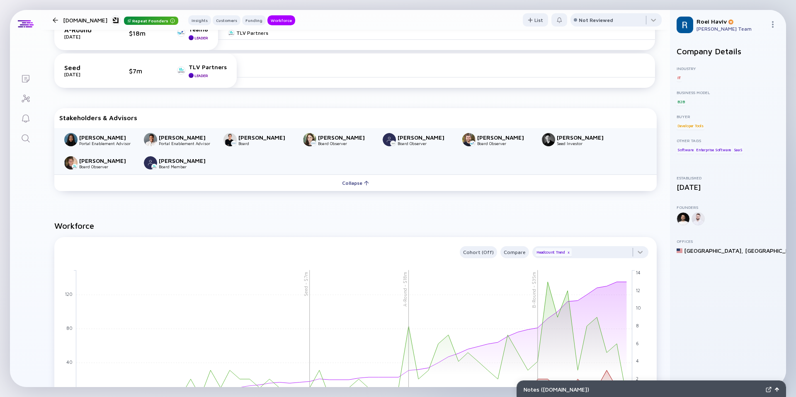
click at [321, 176] on button "Collapse" at bounding box center [355, 183] width 602 height 17
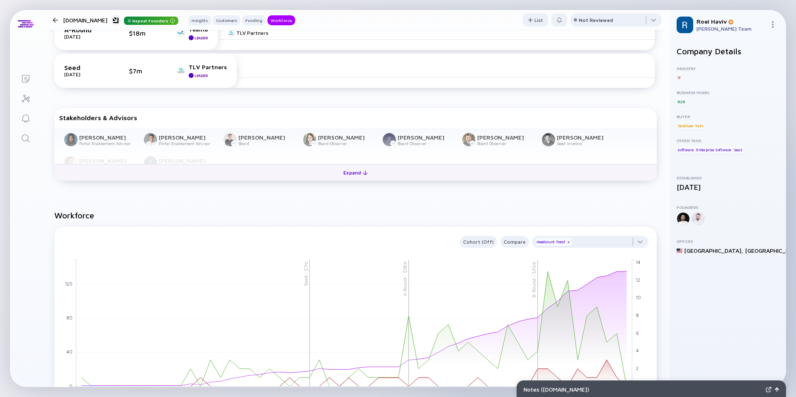
click at [310, 171] on button "Expand" at bounding box center [355, 172] width 602 height 17
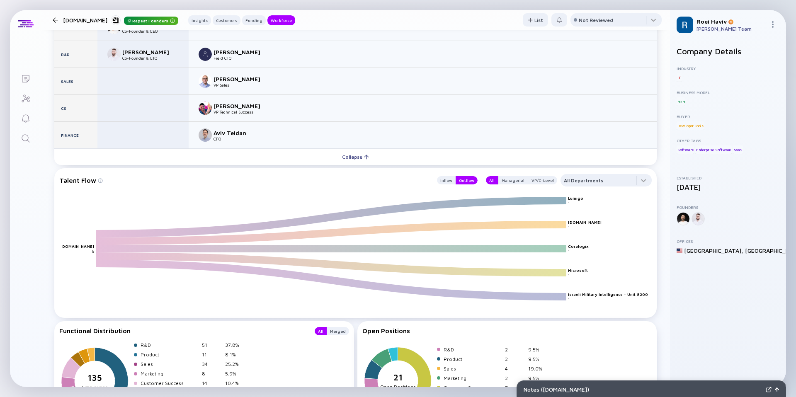
scroll to position [971, 0]
click at [534, 180] on div "VP/C-Level" at bounding box center [542, 181] width 29 height 8
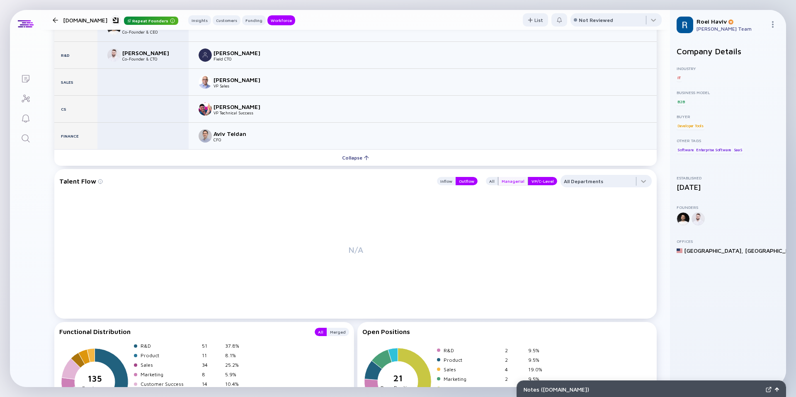
click at [515, 180] on div "Managerial" at bounding box center [512, 181] width 29 height 8
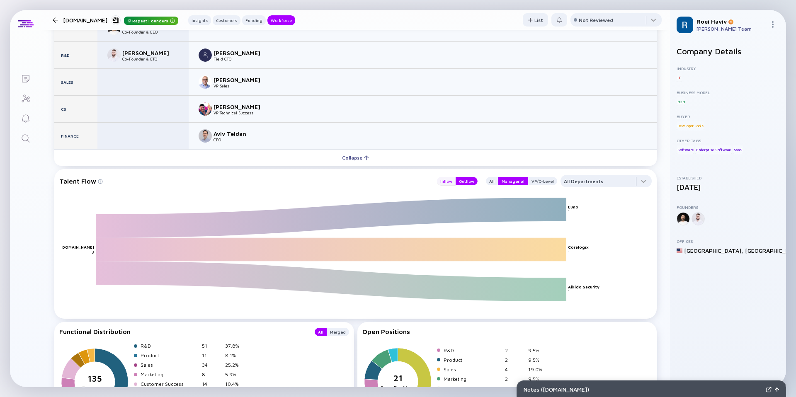
click at [454, 179] on div "Inflow" at bounding box center [446, 181] width 19 height 8
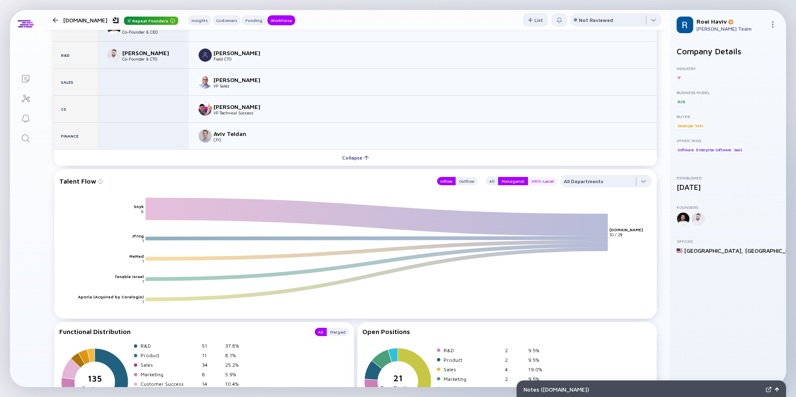
click at [534, 179] on div "VP/C-Level" at bounding box center [542, 181] width 29 height 8
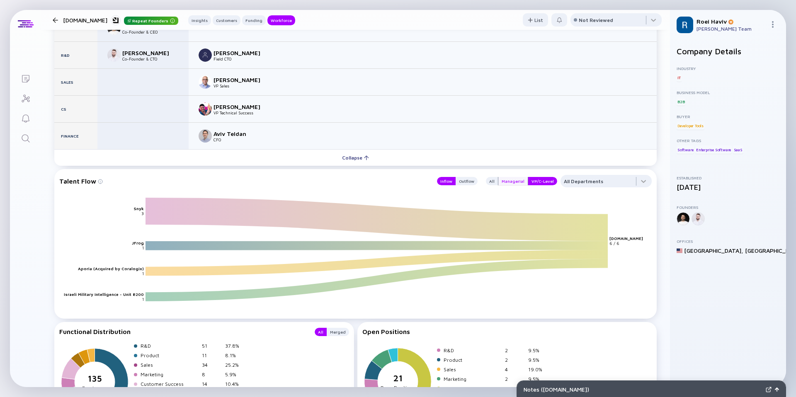
click at [515, 180] on div "Managerial" at bounding box center [512, 181] width 29 height 8
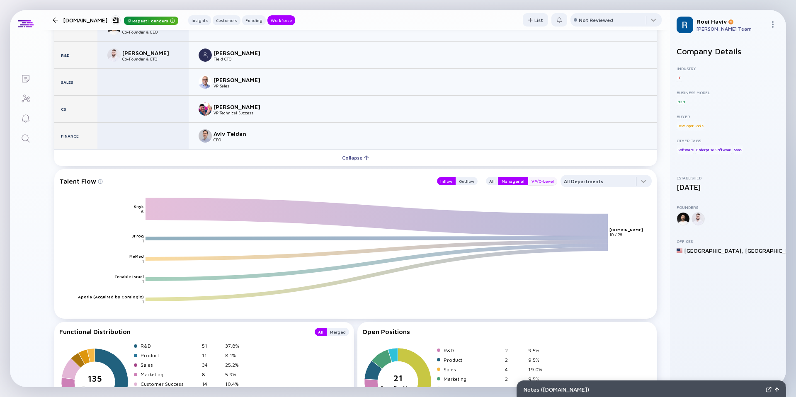
click at [534, 179] on div "VP/C-Level" at bounding box center [542, 181] width 29 height 8
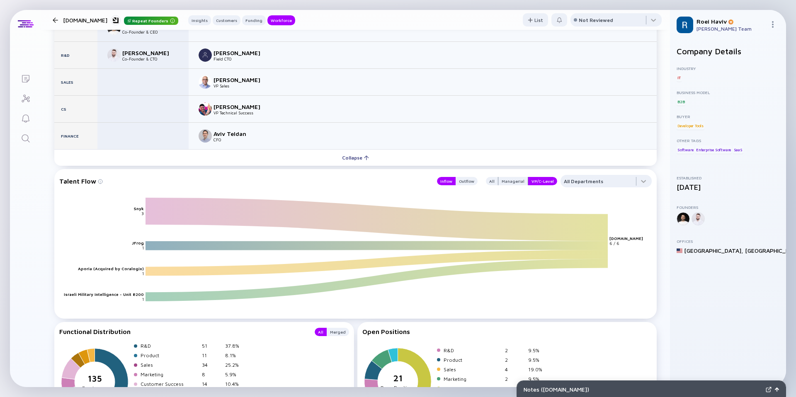
click at [468, 186] on div "Inflow Outflow" at bounding box center [455, 181] width 46 height 12
click at [469, 180] on div "Outflow" at bounding box center [467, 181] width 22 height 8
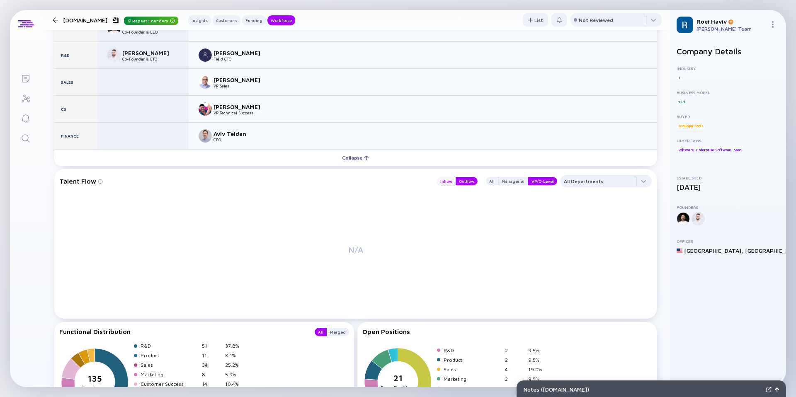
click at [452, 180] on div "Inflow" at bounding box center [446, 181] width 19 height 8
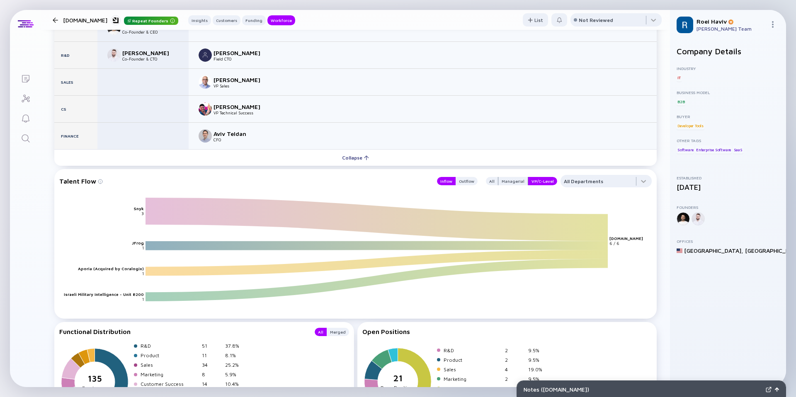
scroll to position [1037, 0]
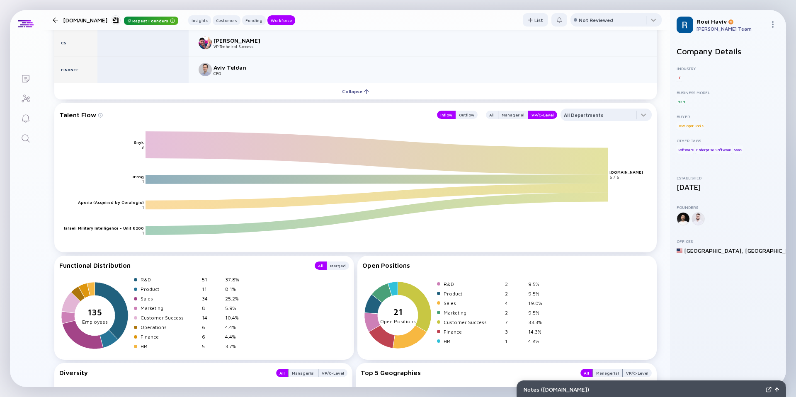
click at [22, 142] on icon "Search" at bounding box center [26, 139] width 10 height 10
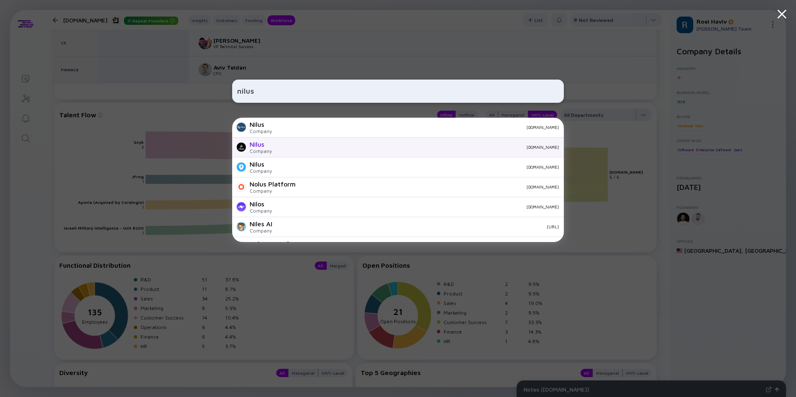
type input "nilus"
click at [269, 148] on div "Company" at bounding box center [261, 151] width 22 height 6
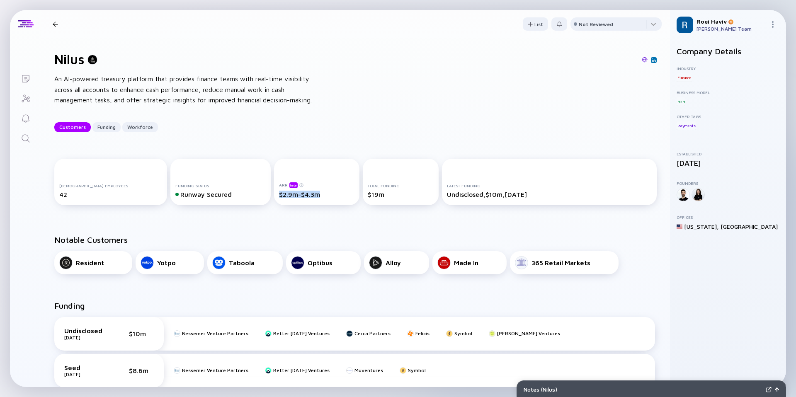
drag, startPoint x: 319, startPoint y: 195, endPoint x: 259, endPoint y: 194, distance: 60.1
click at [259, 194] on div "[DEMOGRAPHIC_DATA] Employees 42 Funding Status Runway Secured ARR beta $2.9m-$4…" at bounding box center [355, 184] width 602 height 50
click at [333, 156] on div "[DEMOGRAPHIC_DATA] Employees 42 Funding Status Runway Secured ARR beta $2.9m-$4…" at bounding box center [355, 184] width 629 height 76
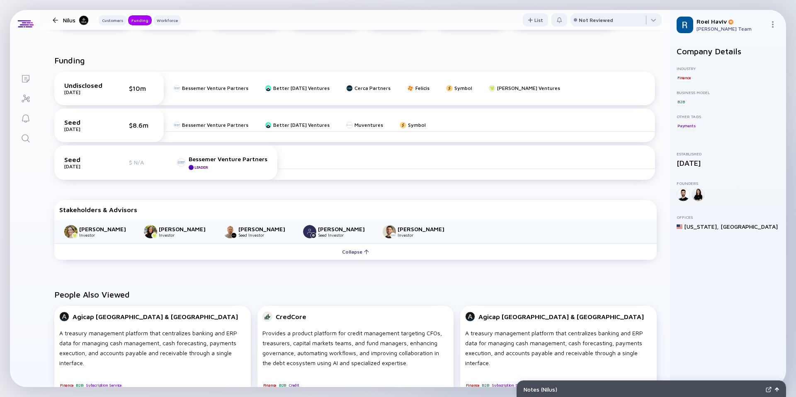
scroll to position [246, 0]
click at [22, 138] on icon "Search" at bounding box center [26, 139] width 10 height 10
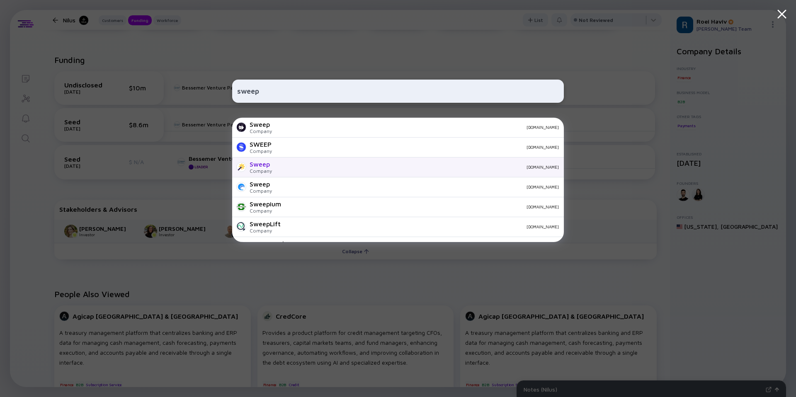
type input "sweep"
click at [276, 168] on div "Sweep Company [DOMAIN_NAME]" at bounding box center [398, 168] width 332 height 20
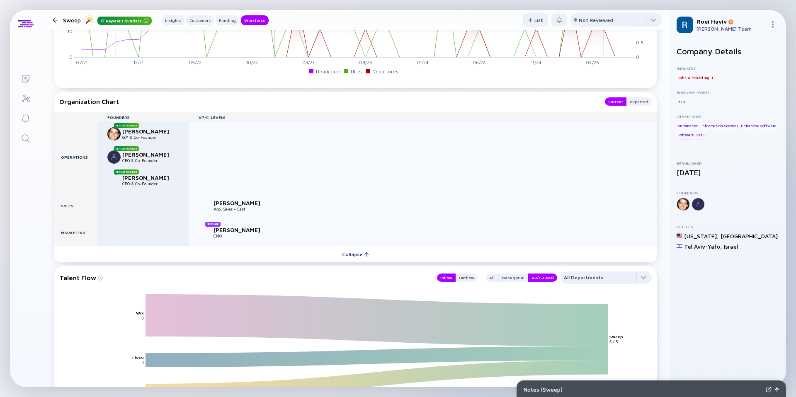
scroll to position [1032, 0]
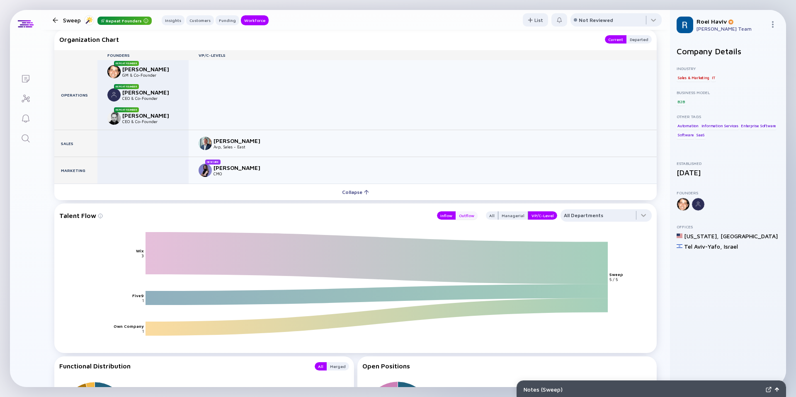
click at [469, 211] on div "Outflow" at bounding box center [467, 215] width 22 height 8
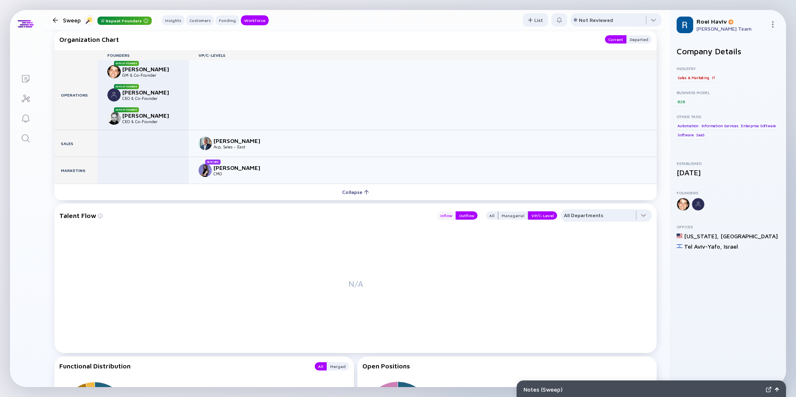
click at [453, 211] on div "Inflow" at bounding box center [446, 215] width 19 height 8
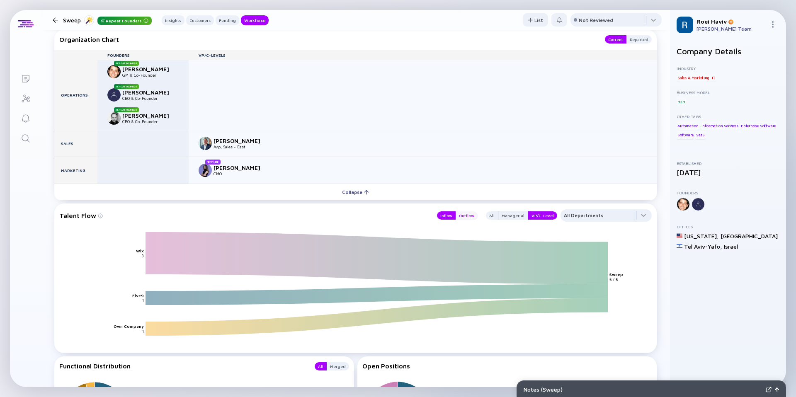
click at [471, 211] on div "Outflow" at bounding box center [467, 215] width 22 height 8
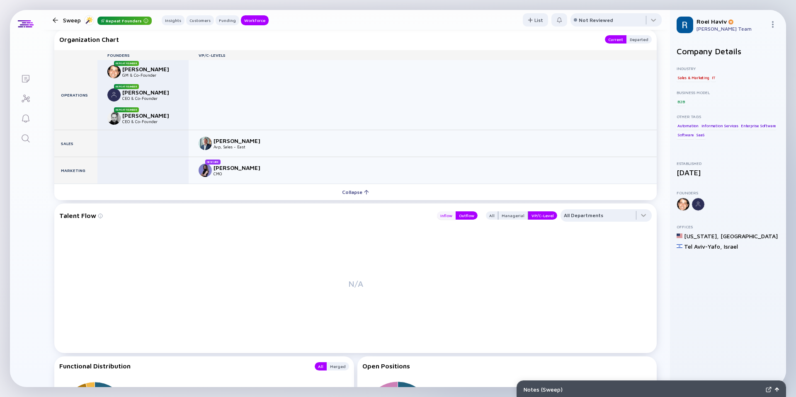
click at [455, 211] on div "Inflow" at bounding box center [446, 215] width 19 height 8
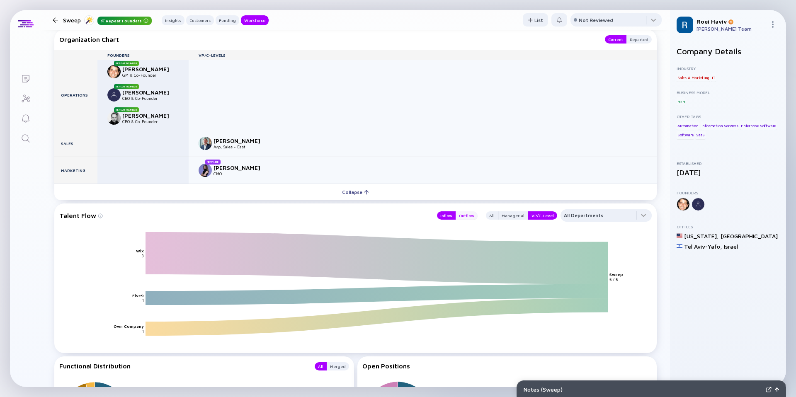
click at [472, 211] on div "Outflow" at bounding box center [467, 215] width 22 height 8
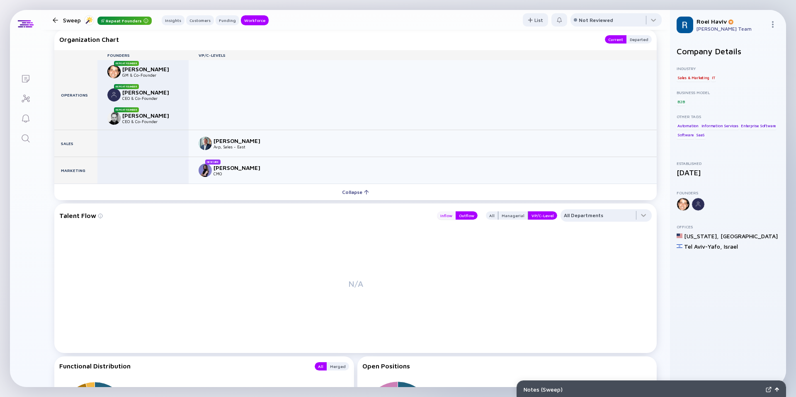
click at [453, 211] on div "Inflow" at bounding box center [446, 215] width 19 height 8
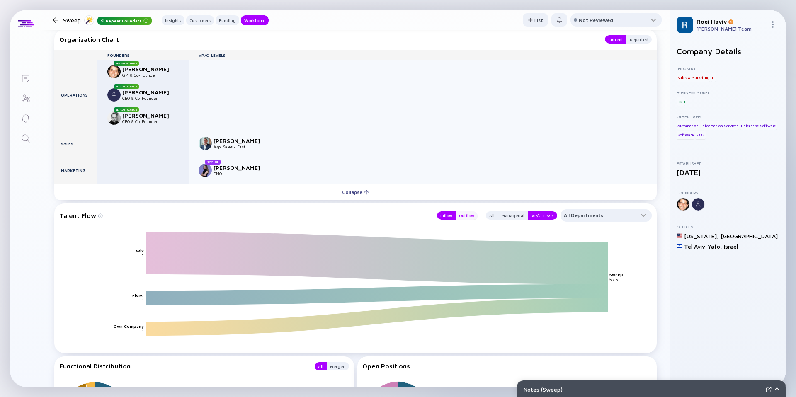
click at [467, 211] on div "Outflow" at bounding box center [467, 215] width 22 height 8
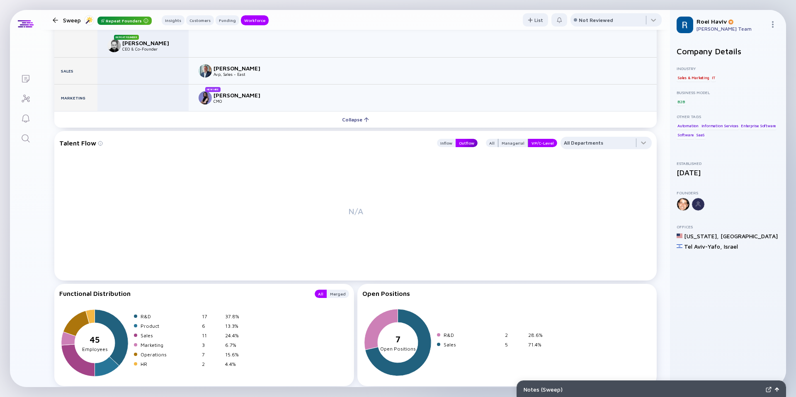
scroll to position [1106, 0]
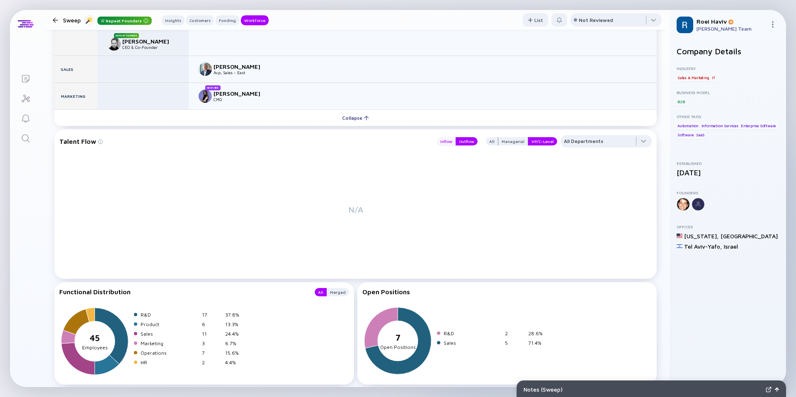
click at [451, 137] on div "Inflow" at bounding box center [446, 141] width 19 height 8
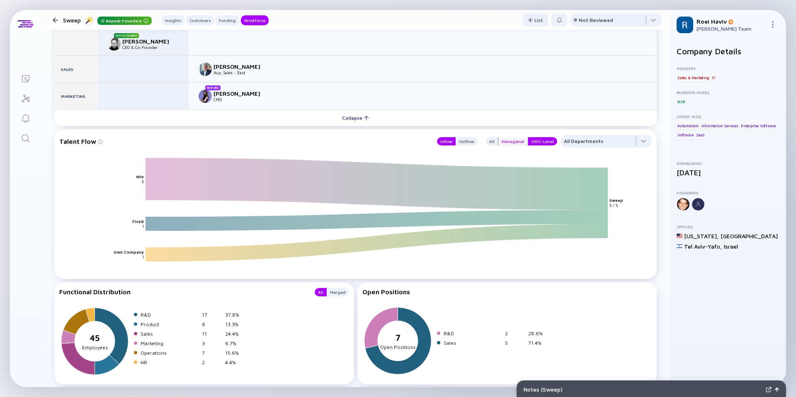
click at [510, 137] on div "Managerial" at bounding box center [512, 141] width 29 height 8
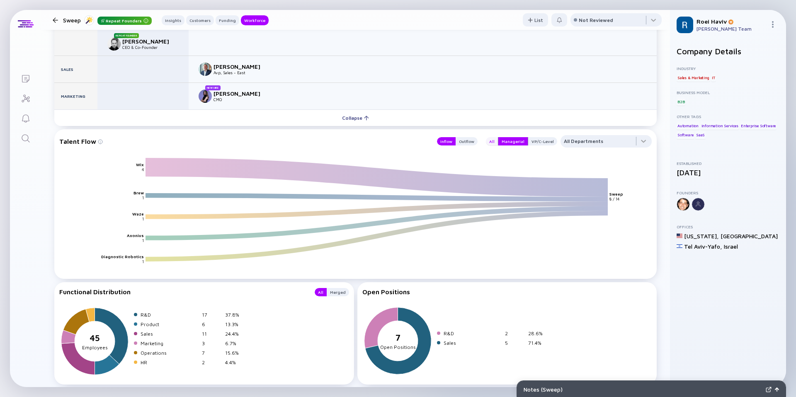
click at [498, 137] on div "All" at bounding box center [492, 141] width 12 height 8
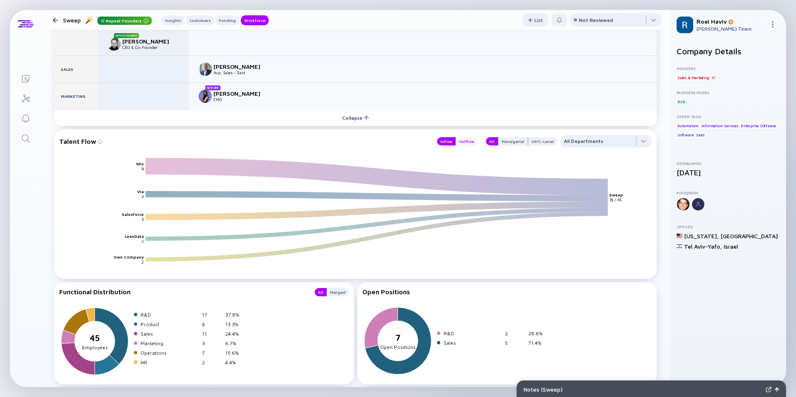
click at [470, 137] on div "Outflow" at bounding box center [467, 141] width 22 height 8
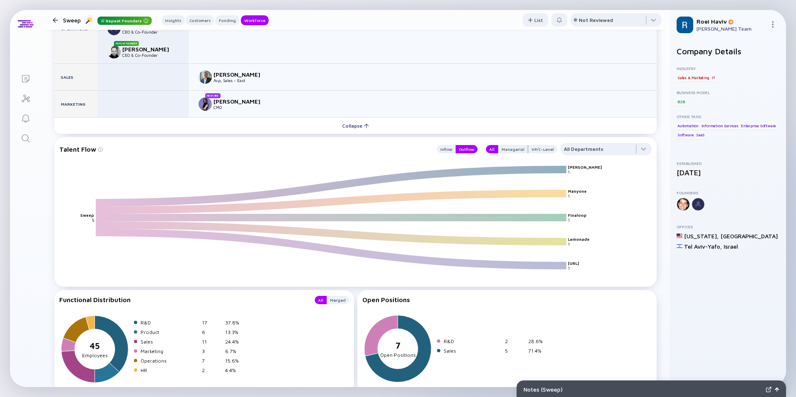
scroll to position [1082, 0]
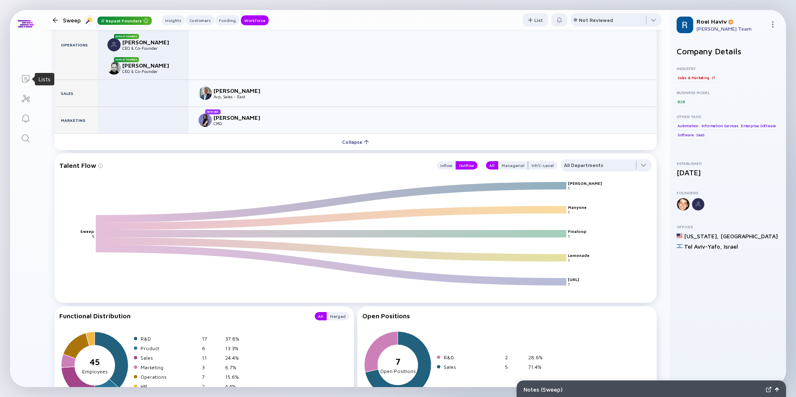
click at [24, 82] on icon "Lists" at bounding box center [25, 78] width 7 height 7
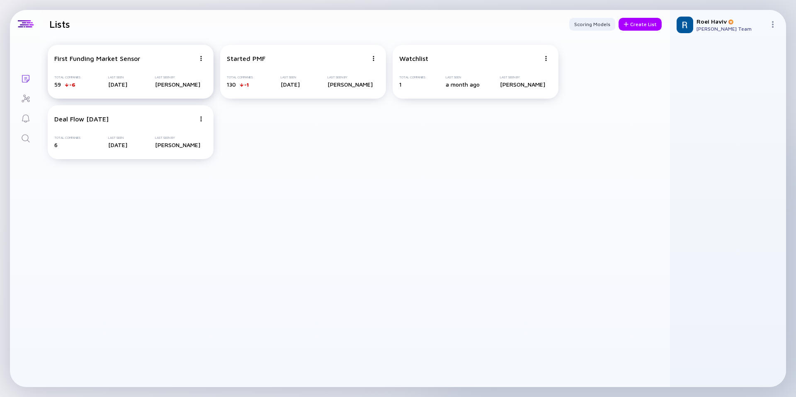
click at [138, 61] on div "First Funding Market Sensor" at bounding box center [97, 58] width 86 height 7
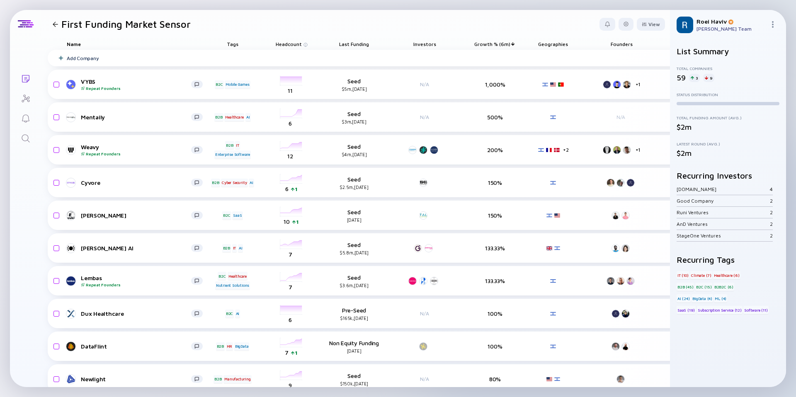
click at [53, 25] on div at bounding box center [55, 24] width 5 height 5
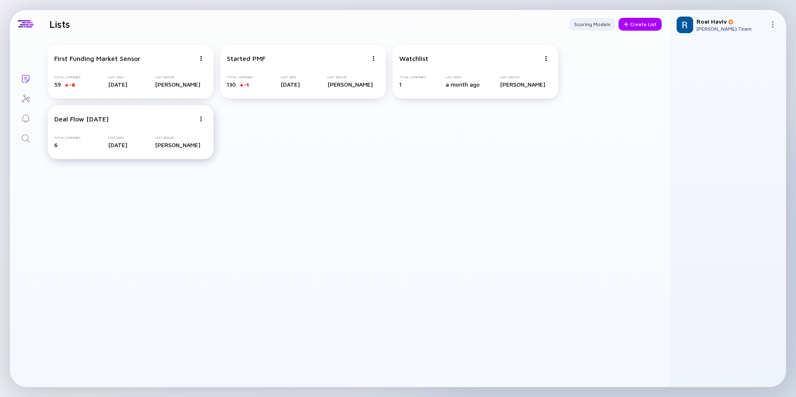
click at [200, 61] on img at bounding box center [201, 58] width 5 height 5
click at [174, 184] on div "Delete List" at bounding box center [171, 183] width 49 height 17
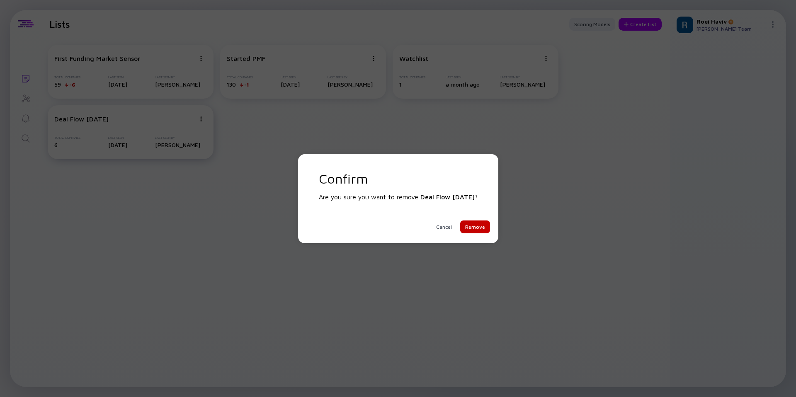
click at [486, 224] on div "Remove" at bounding box center [475, 227] width 30 height 13
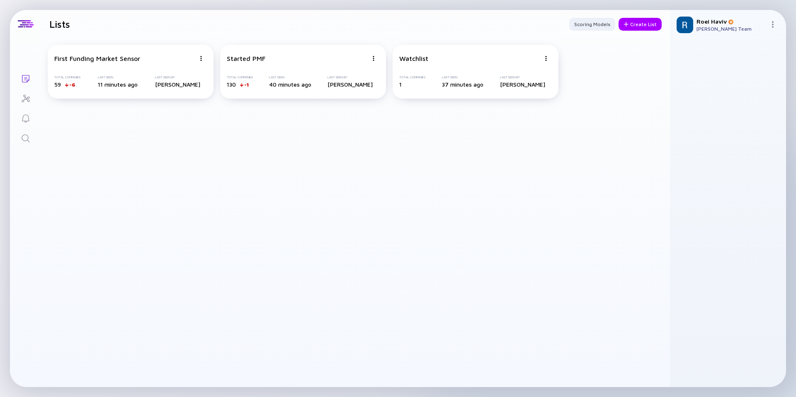
click at [26, 137] on icon "Search" at bounding box center [26, 139] width 10 height 10
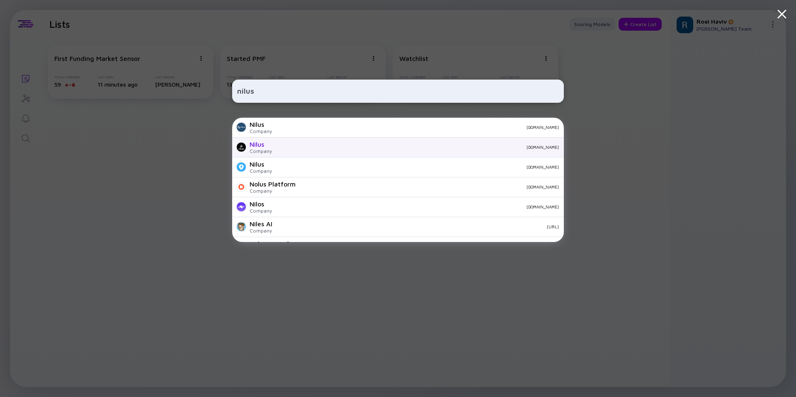
type input "nilus"
click at [270, 145] on div "Nilus" at bounding box center [261, 144] width 22 height 7
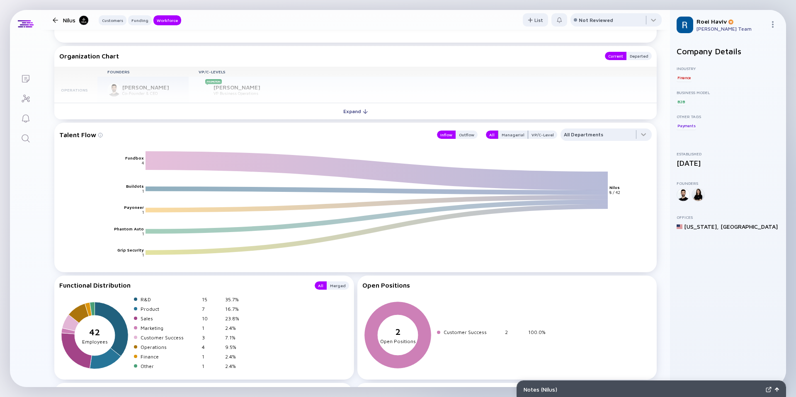
scroll to position [869, 0]
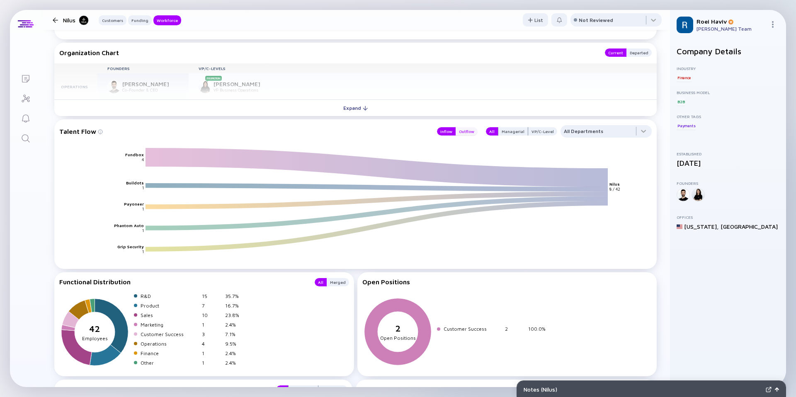
click at [472, 131] on div "Outflow" at bounding box center [467, 131] width 22 height 8
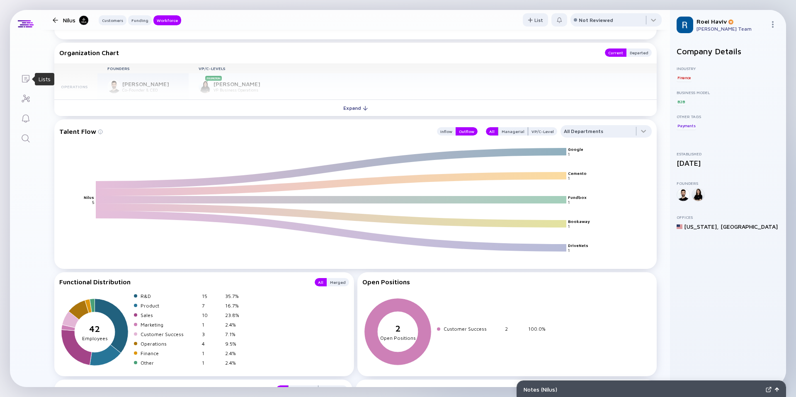
click at [27, 84] on div "Lists" at bounding box center [26, 79] width 10 height 11
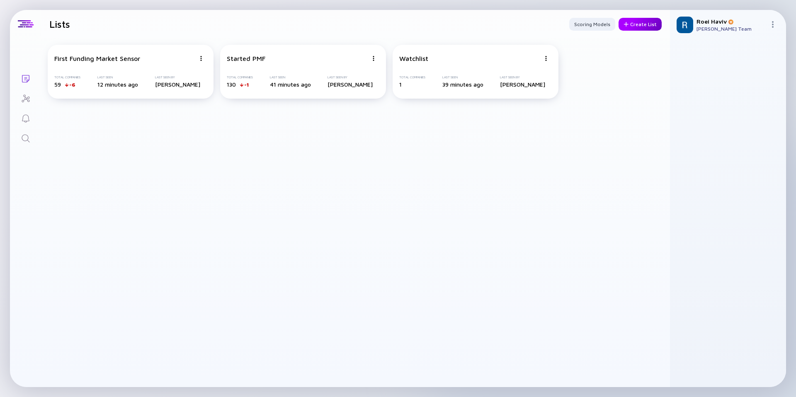
click at [651, 26] on div "Create List" at bounding box center [640, 24] width 43 height 13
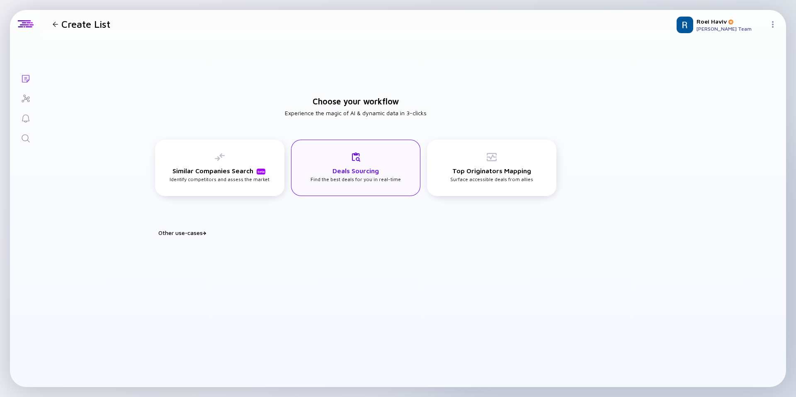
click at [392, 188] on div "Deals Sourcing Find the best deals for you in real-time" at bounding box center [355, 168] width 129 height 56
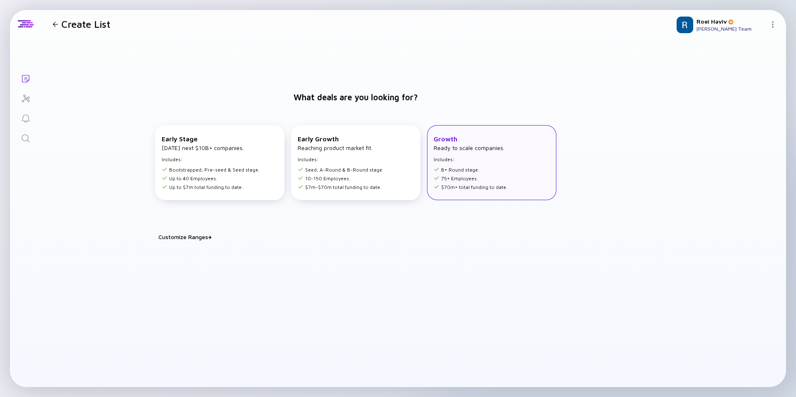
click at [471, 169] on li "B+ Round stage." at bounding box center [471, 170] width 74 height 6
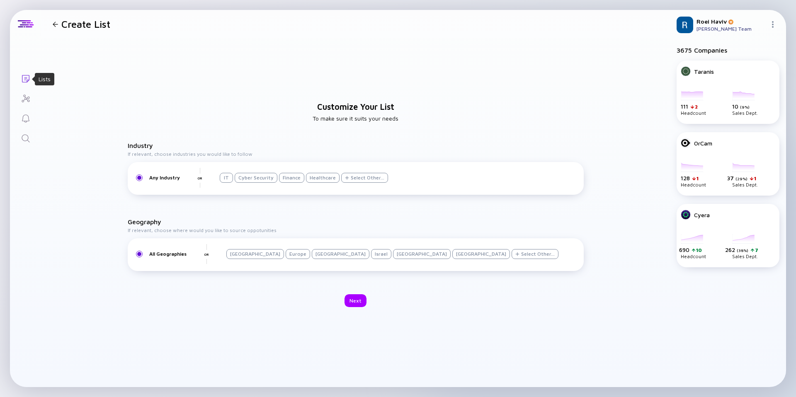
click at [26, 78] on icon "Lists" at bounding box center [25, 78] width 7 height 7
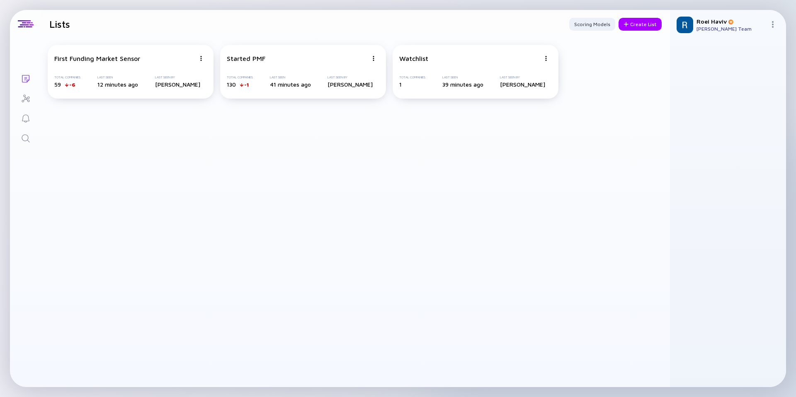
click at [21, 136] on icon "Search" at bounding box center [26, 139] width 10 height 10
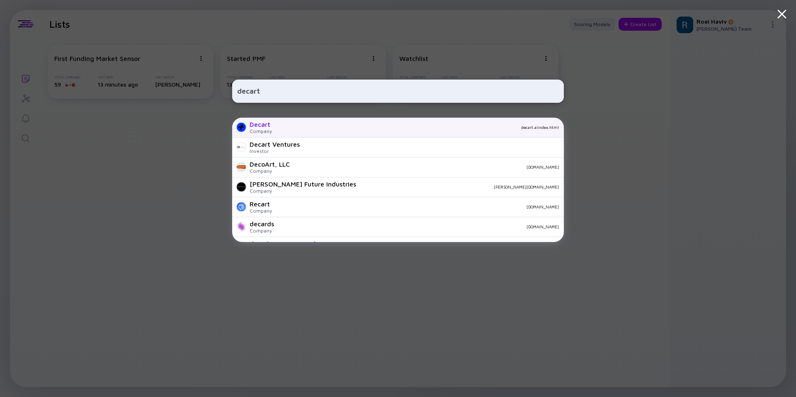
type input "decart"
click at [285, 129] on div "decart.aiindex.html" at bounding box center [419, 127] width 280 height 5
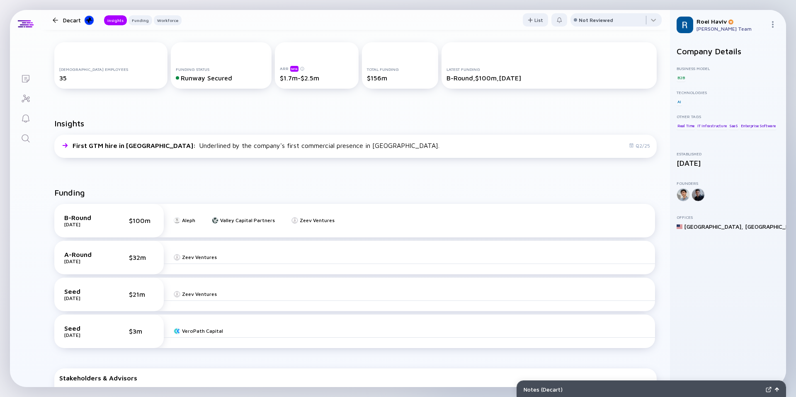
scroll to position [58, 0]
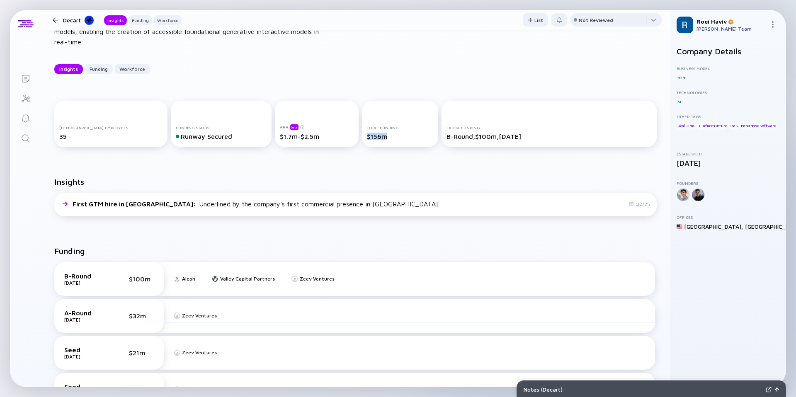
drag, startPoint x: 385, startPoint y: 139, endPoint x: 359, endPoint y: 138, distance: 26.1
click at [367, 138] on div "$156m" at bounding box center [400, 136] width 66 height 7
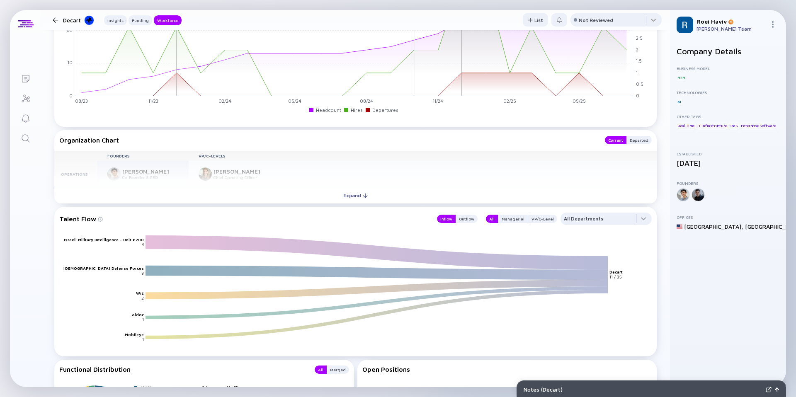
scroll to position [842, 0]
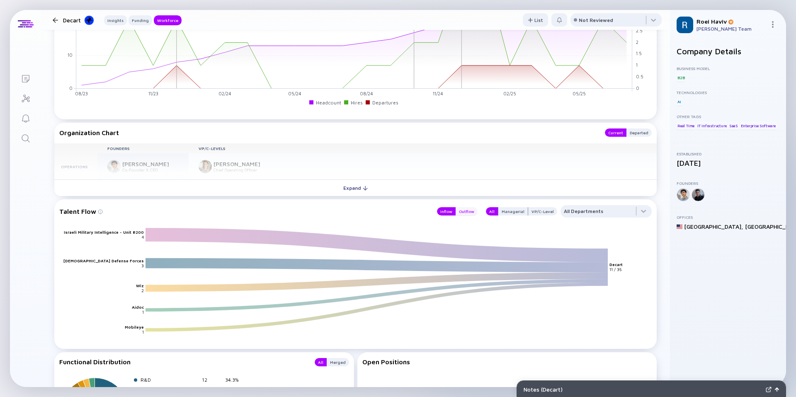
click at [474, 211] on div "Outflow" at bounding box center [467, 211] width 22 height 8
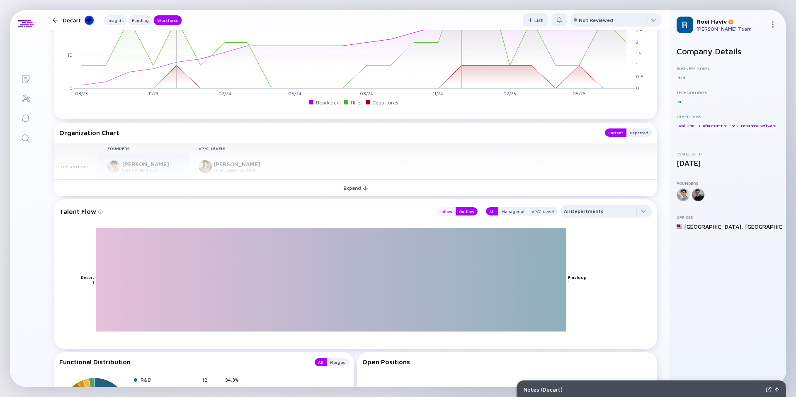
click at [450, 212] on div "Inflow" at bounding box center [446, 211] width 19 height 8
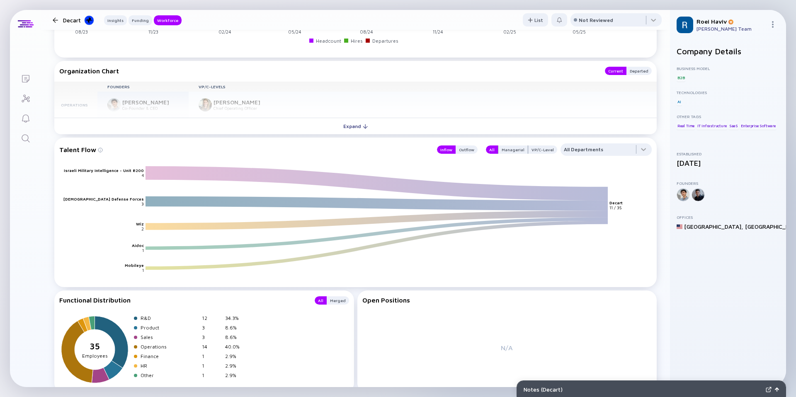
scroll to position [910, 0]
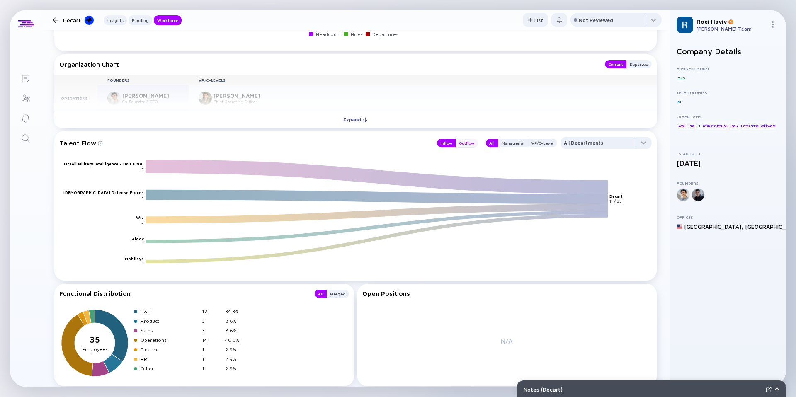
click at [466, 139] on div "Outflow" at bounding box center [467, 143] width 22 height 8
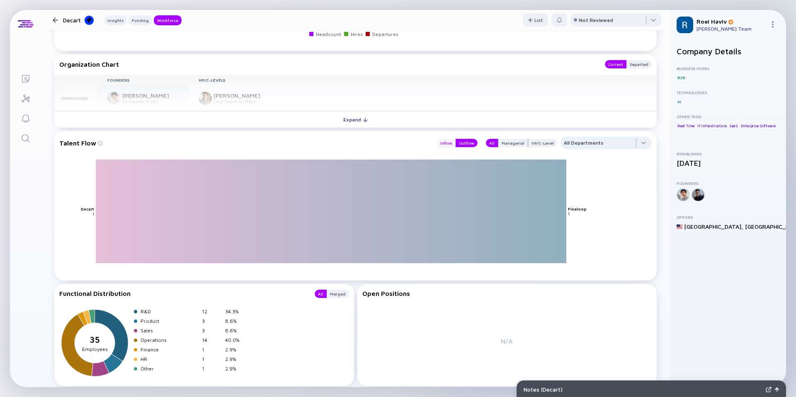
click at [449, 145] on div "Inflow" at bounding box center [446, 143] width 19 height 8
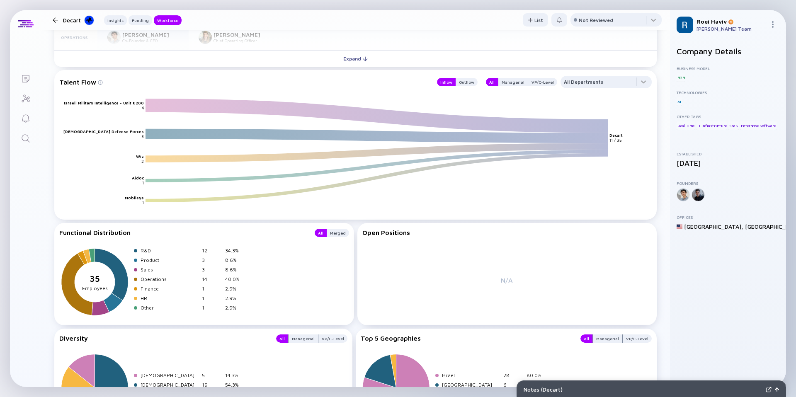
scroll to position [964, 0]
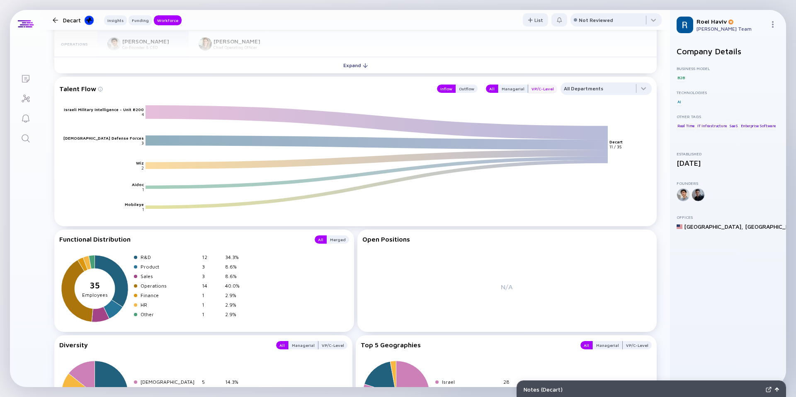
click at [541, 91] on div "VP/C-Level" at bounding box center [542, 89] width 29 height 8
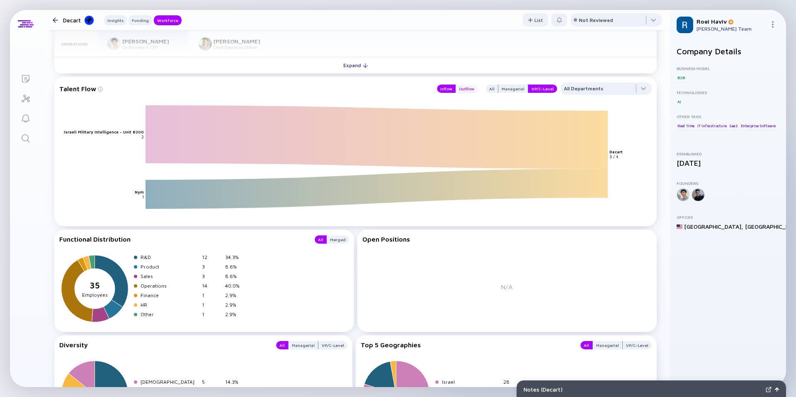
click at [465, 92] on div "Outflow" at bounding box center [467, 89] width 22 height 8
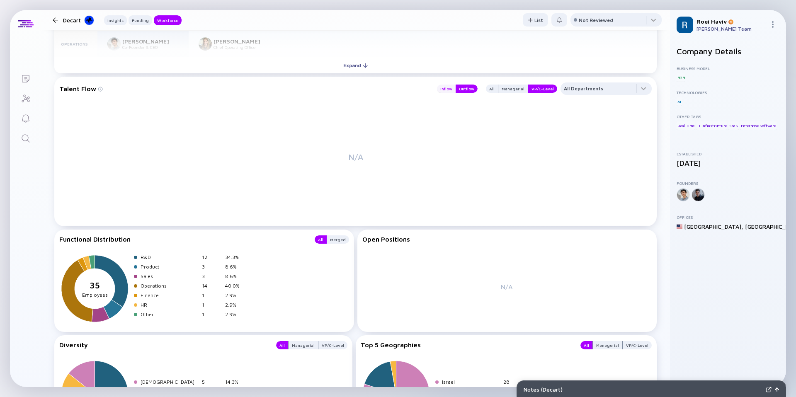
click at [449, 92] on div "Inflow" at bounding box center [446, 89] width 19 height 8
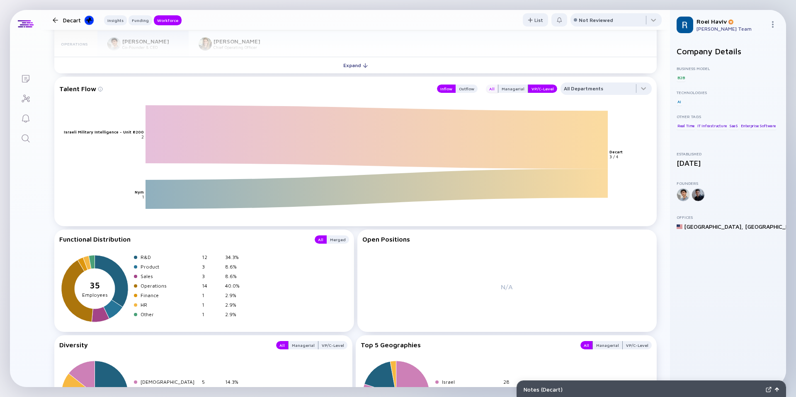
click at [498, 87] on div "All" at bounding box center [492, 89] width 12 height 8
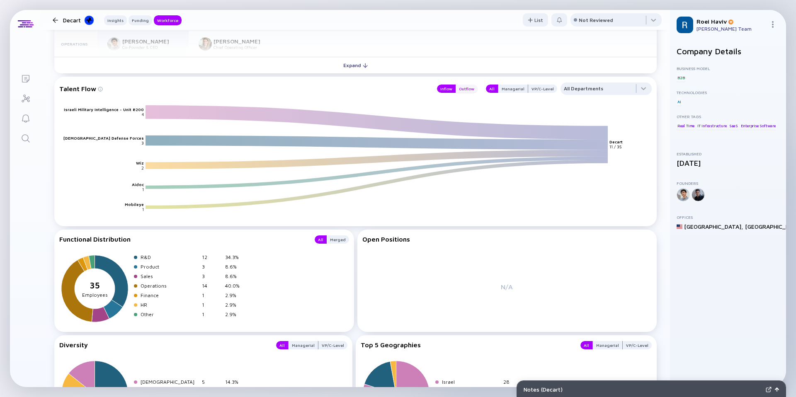
click at [469, 86] on div "Outflow" at bounding box center [467, 89] width 22 height 8
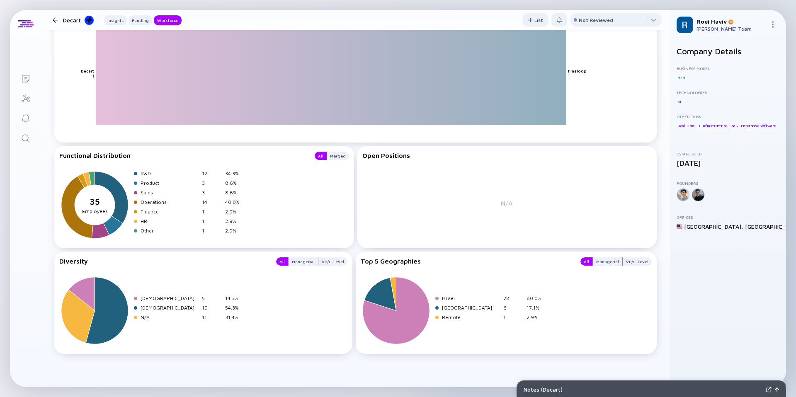
scroll to position [1004, 0]
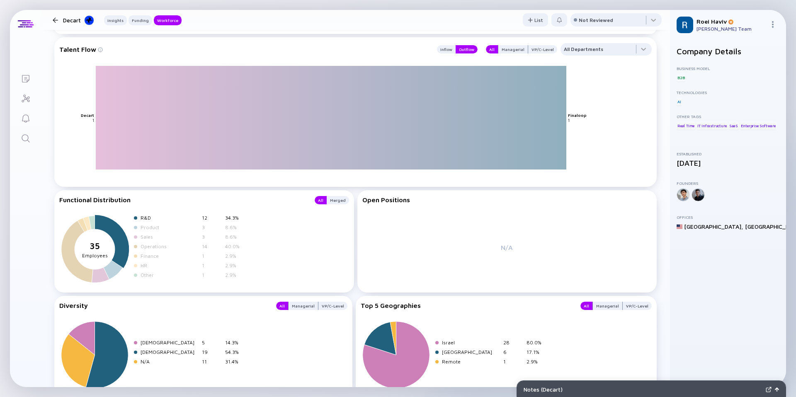
click at [147, 218] on div "R&D" at bounding box center [170, 218] width 58 height 6
click at [151, 229] on div "Product" at bounding box center [170, 227] width 58 height 6
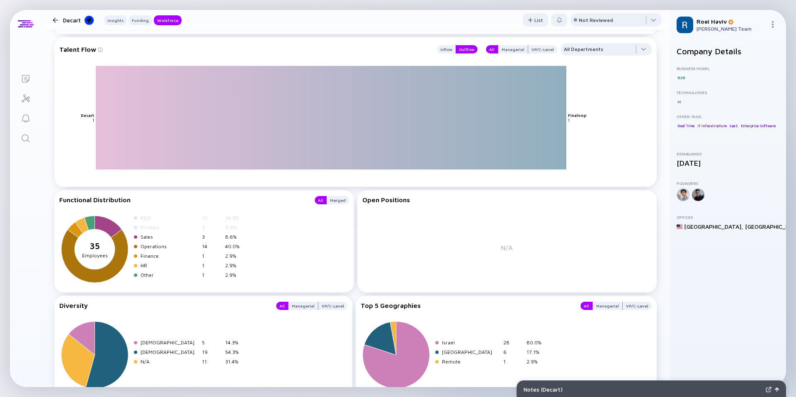
scroll to position [1048, 0]
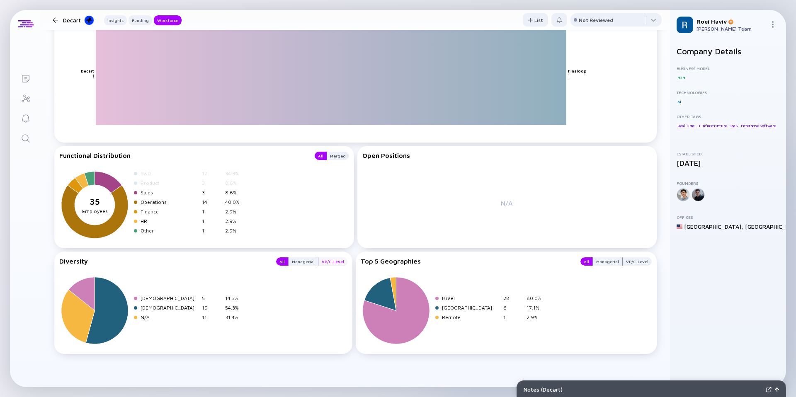
click at [334, 264] on div "VP/C-Level" at bounding box center [332, 261] width 29 height 8
click at [303, 257] on div "Diversity All Managerial VP/C-Level [DEMOGRAPHIC_DATA] 1 25.0% [DEMOGRAPHIC_DAT…" at bounding box center [203, 303] width 298 height 102
click at [301, 259] on div "Managerial" at bounding box center [303, 261] width 29 height 8
click at [285, 260] on div "All" at bounding box center [282, 261] width 12 height 8
